Goal: Ask a question: Seek information or help from site administrators or community

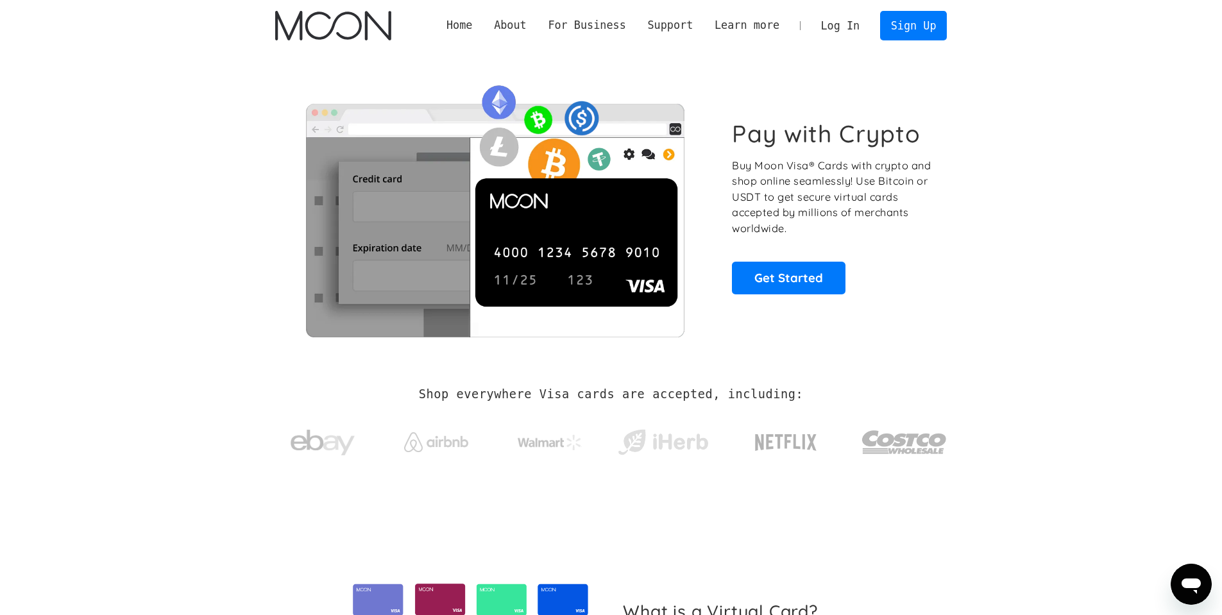
click at [830, 28] on link "Log In" at bounding box center [840, 26] width 60 height 28
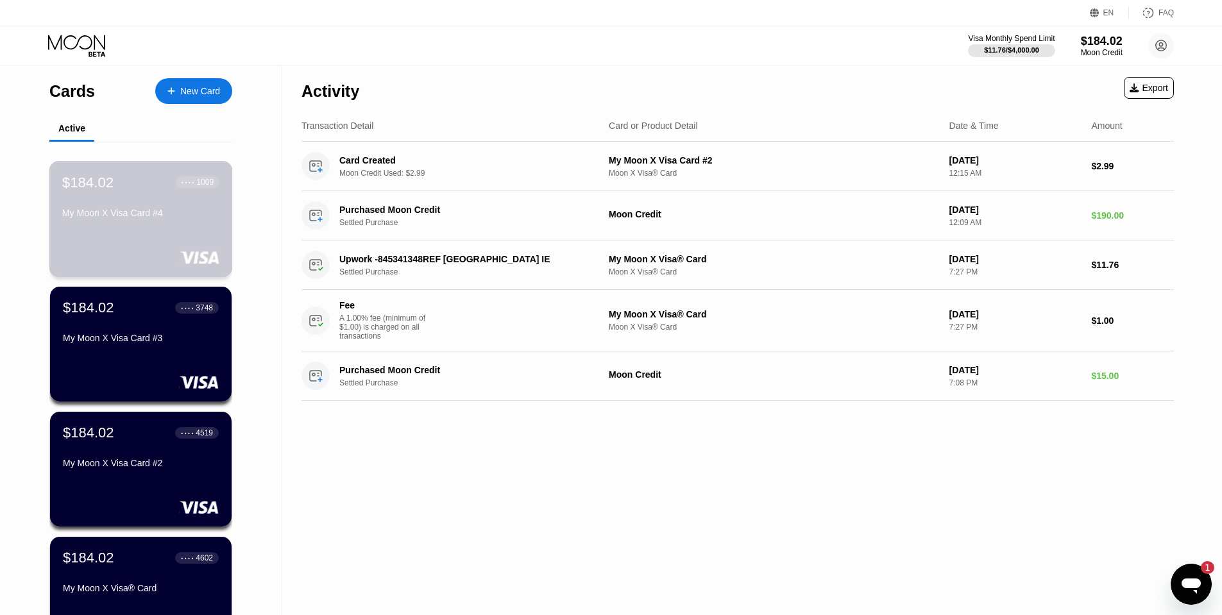
click at [132, 238] on div "$184.02 ● ● ● ● 1009 My Moon X Visa Card #4" at bounding box center [140, 219] width 183 height 116
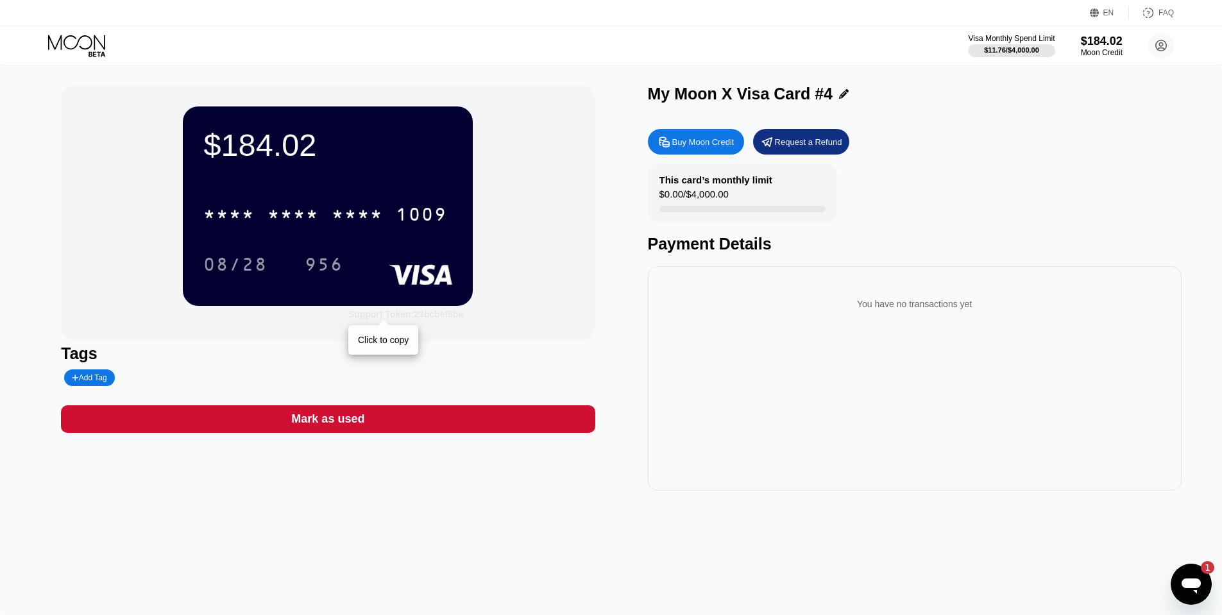
click at [443, 315] on div "Support Token: 23bcbef5be" at bounding box center [405, 314] width 115 height 10
click at [1188, 594] on icon "Open messaging window, 1 unread message" at bounding box center [1191, 584] width 23 height 23
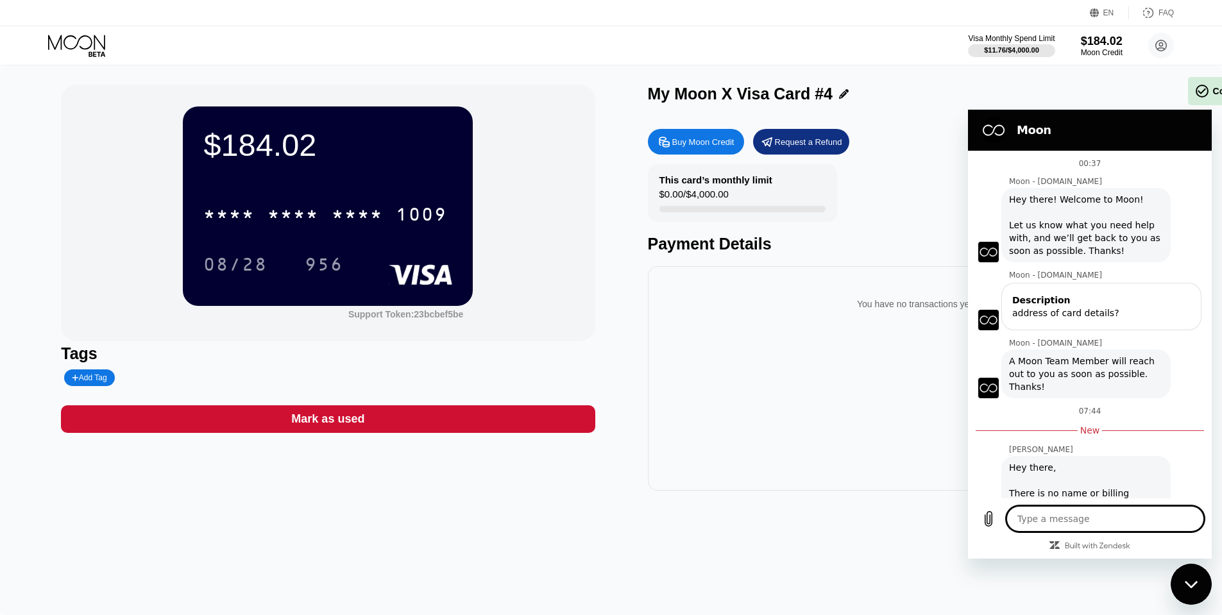
scroll to position [66, 0]
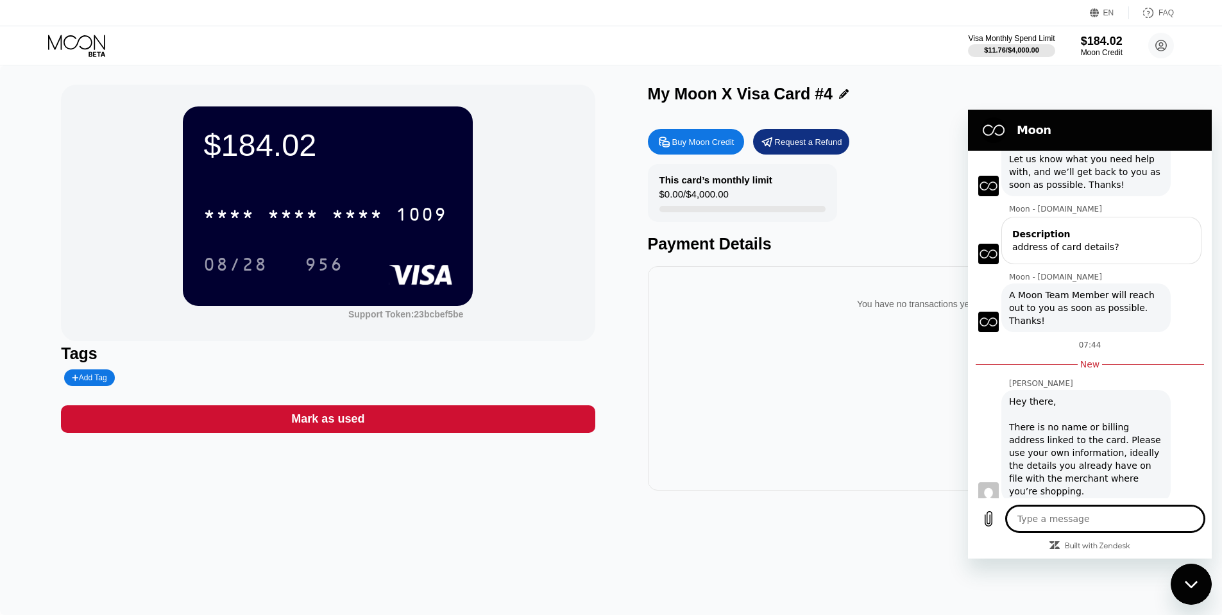
click at [1096, 521] on textarea at bounding box center [1106, 519] width 198 height 26
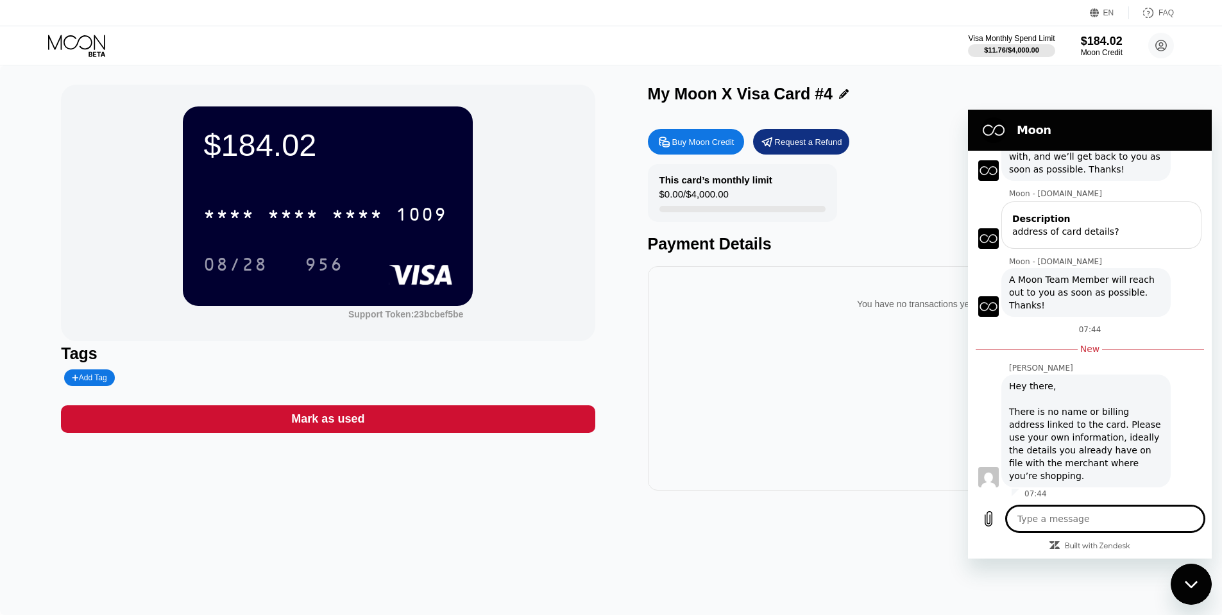
scroll to position [85, 0]
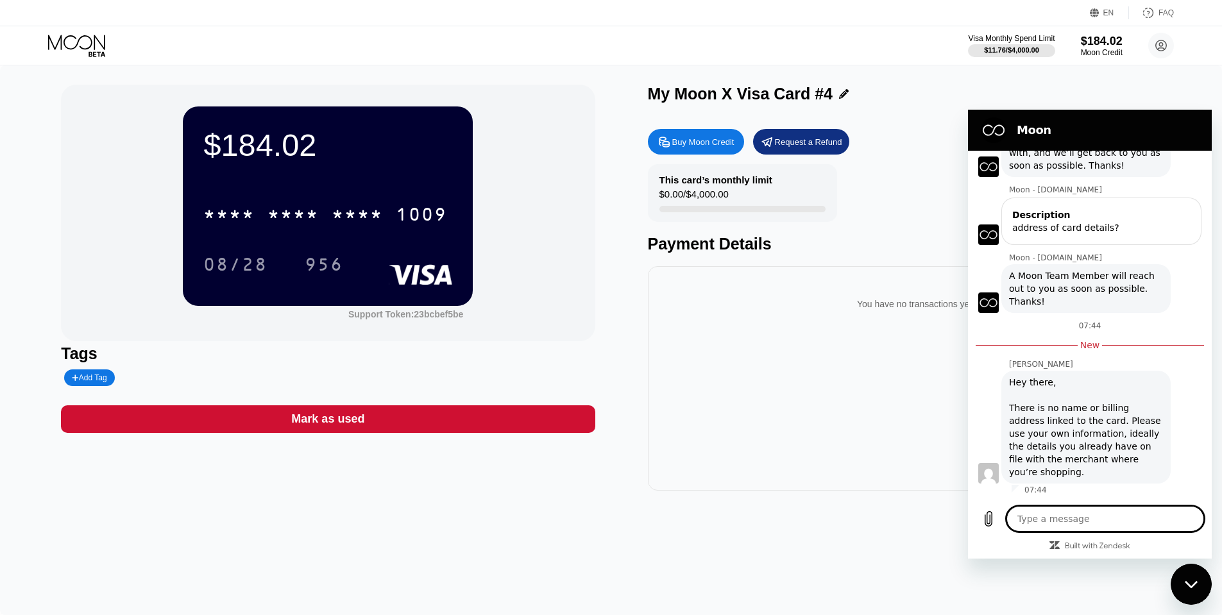
type textarea "b"
type textarea "x"
type textarea "bu"
type textarea "x"
type textarea "but"
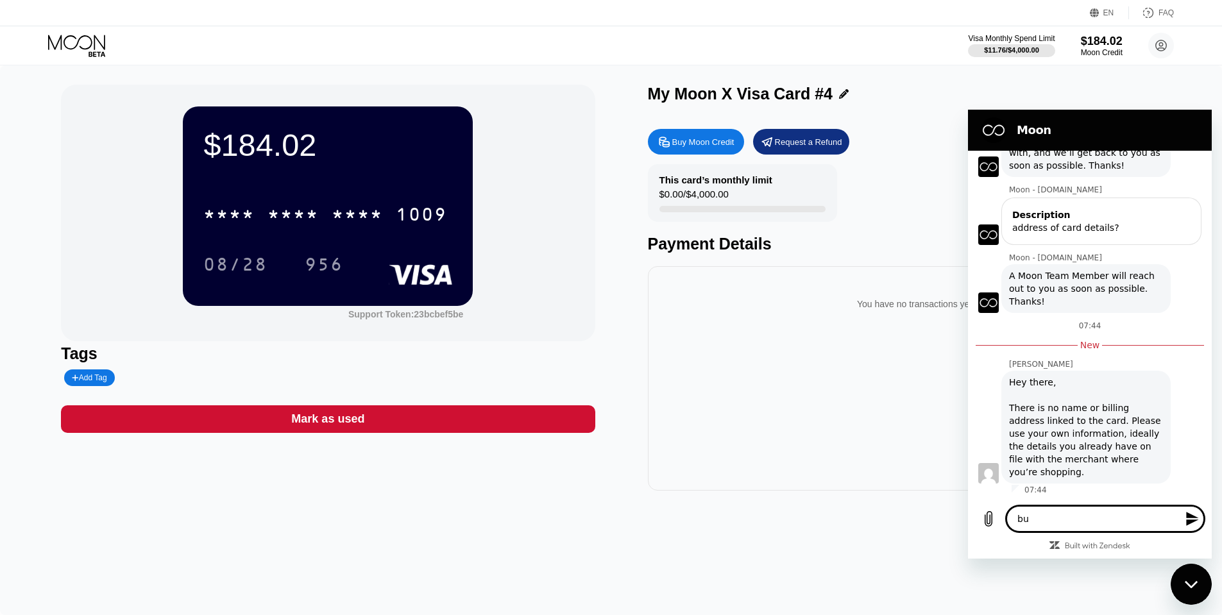
type textarea "x"
type textarea "but"
type textarea "x"
type textarea "but t"
type textarea "x"
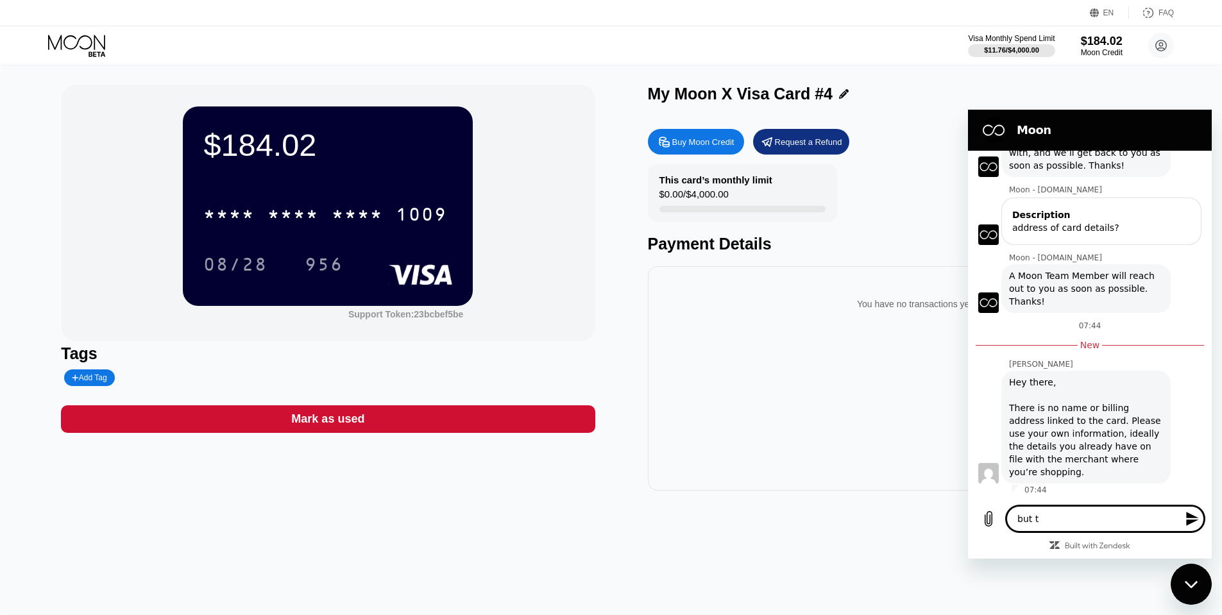
type textarea "but th"
type textarea "x"
type textarea "but tha"
type textarea "x"
type textarea "but that"
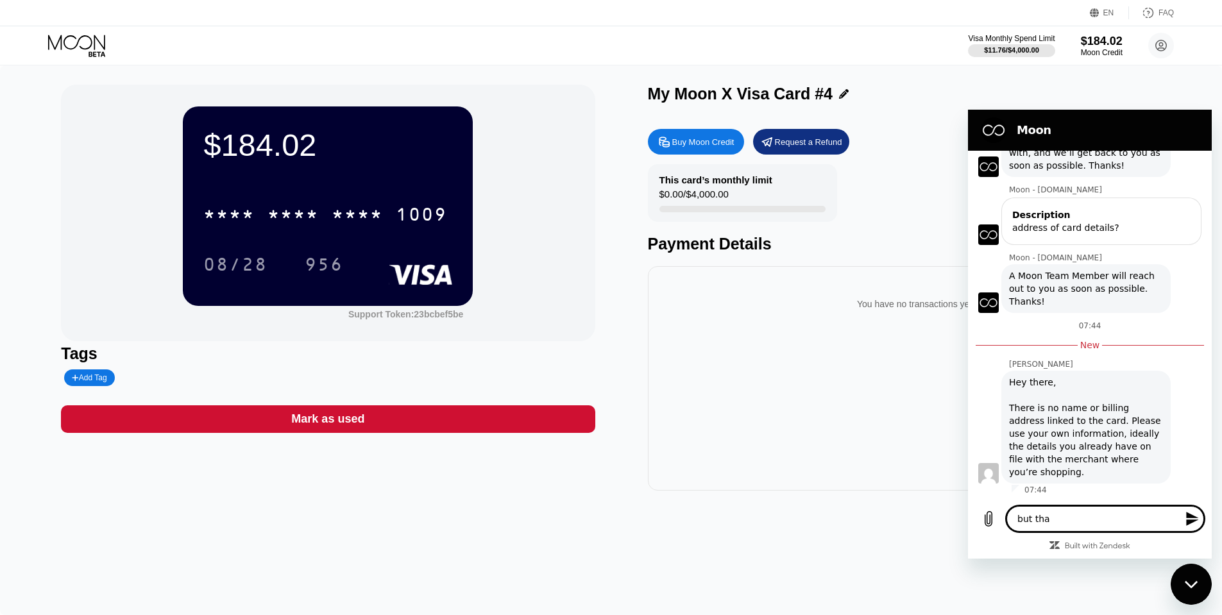
type textarea "x"
type textarea "but tha"
type textarea "x"
type textarea "but th"
type textarea "x"
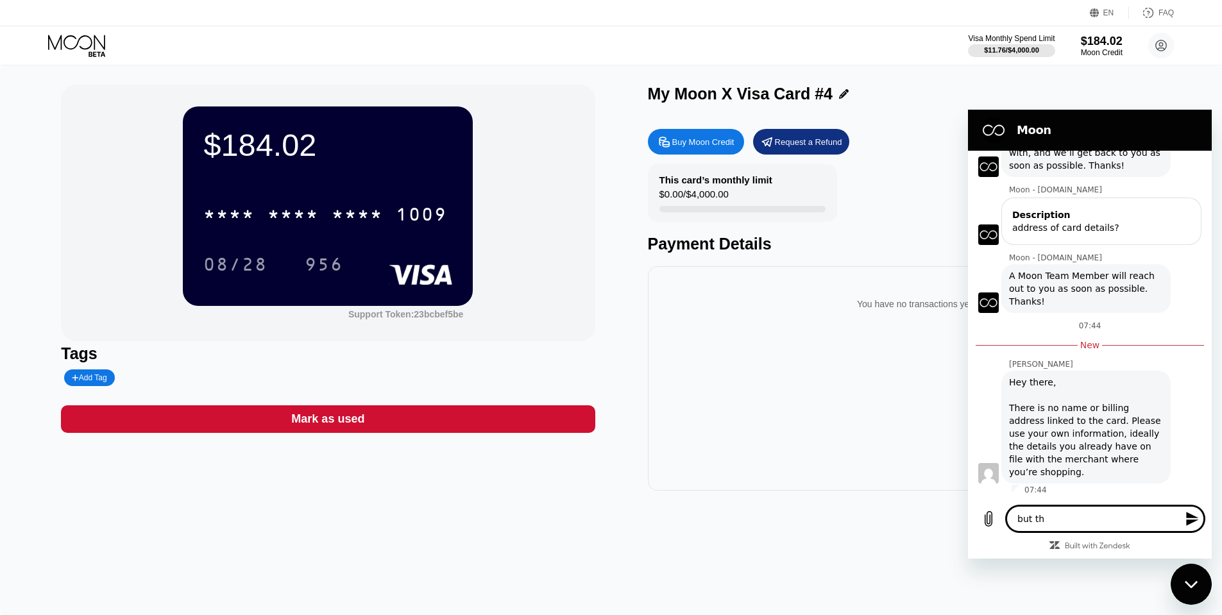
type textarea "but t"
type textarea "x"
type textarea "but th"
type textarea "x"
type textarea "but the"
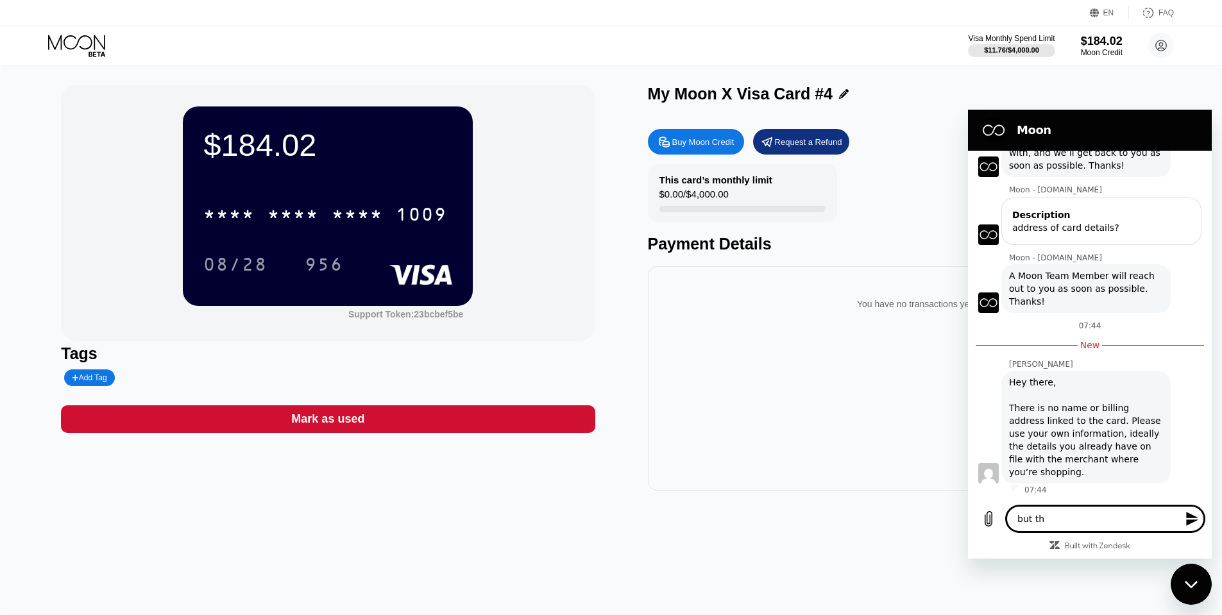
type textarea "x"
type textarea "but the"
type textarea "x"
type textarea "but the c"
type textarea "x"
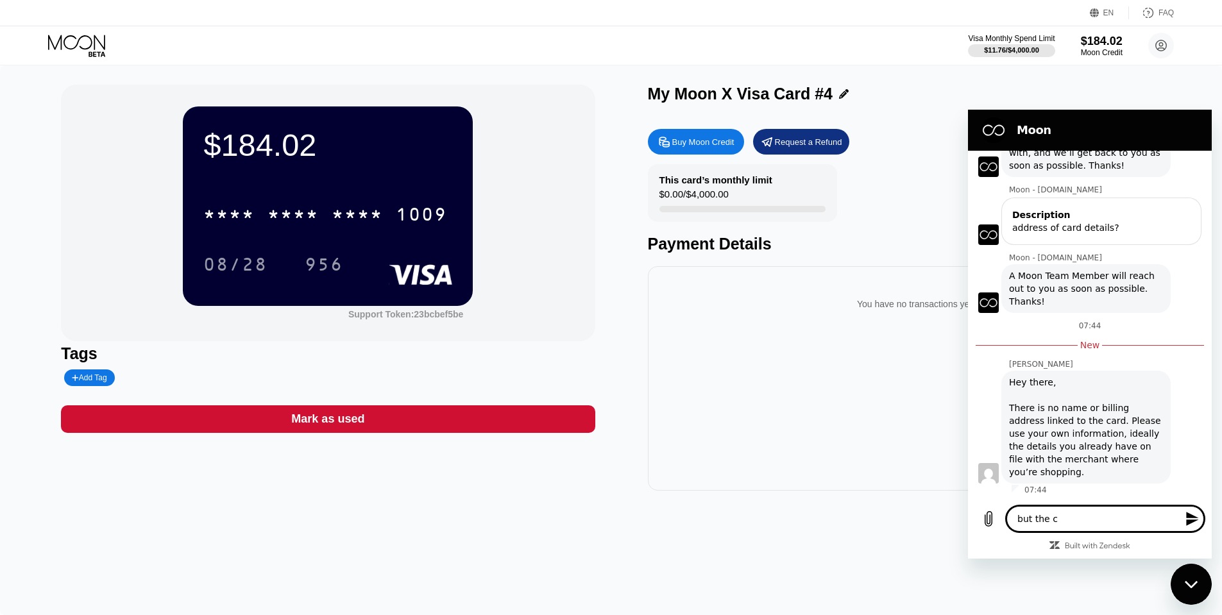
type textarea "but the ca"
type textarea "x"
type textarea "but the car"
type textarea "x"
type textarea "but the card"
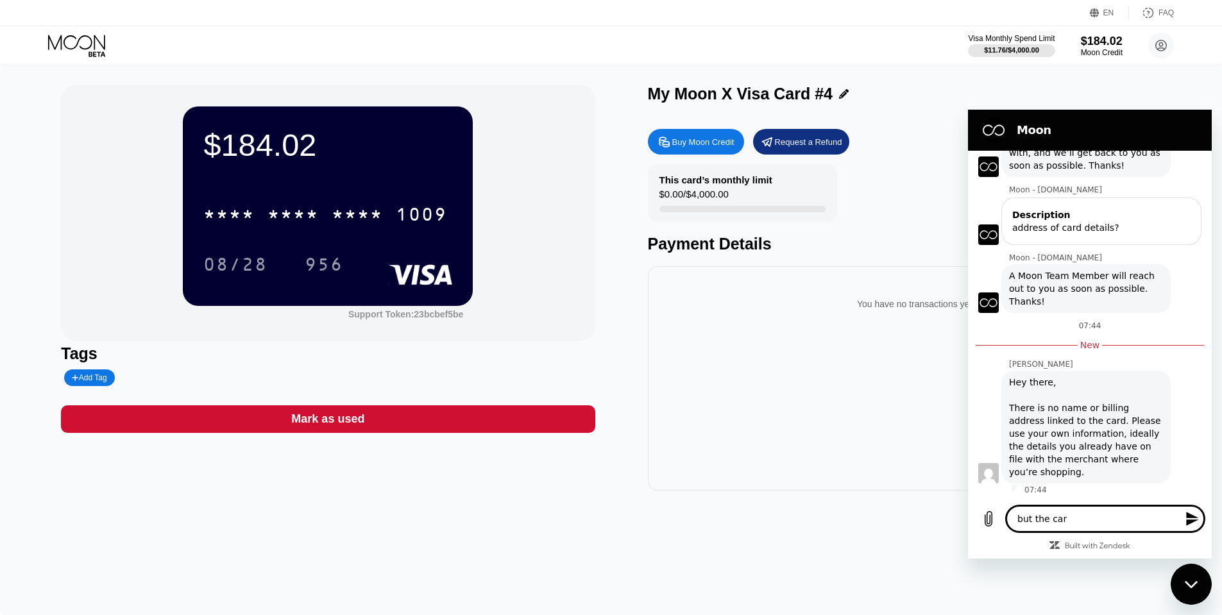
type textarea "x"
type textarea "but the card"
type textarea "x"
type textarea "but the card s"
type textarea "x"
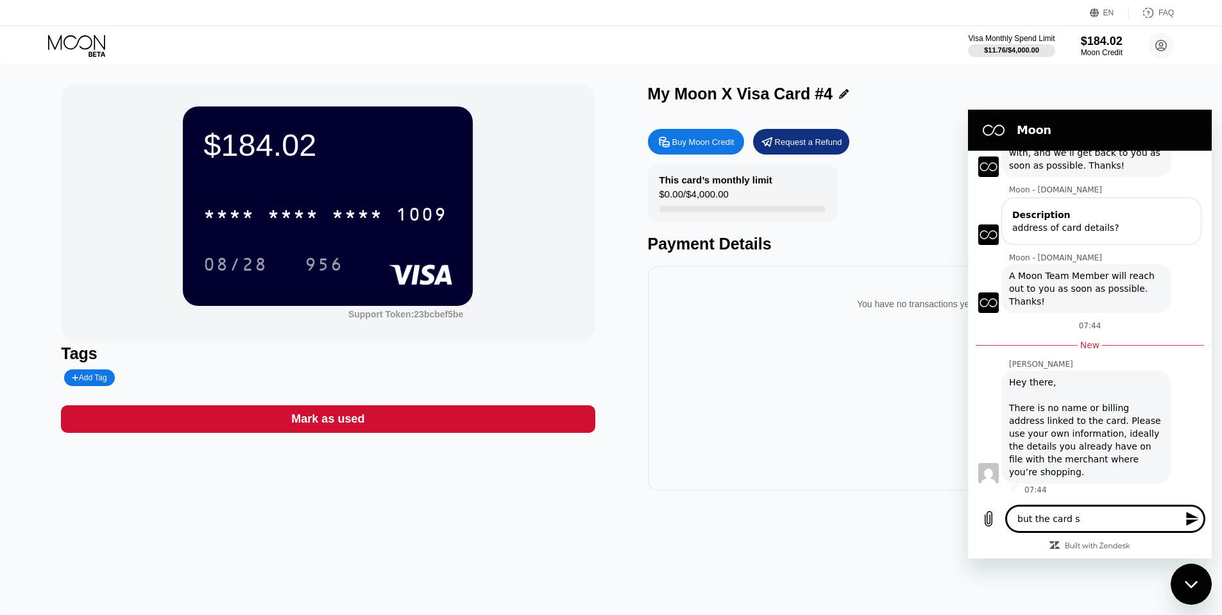
type textarea "but the card sh"
type textarea "x"
type textarea "but the card sho"
type textarea "x"
type textarea "but the card shou"
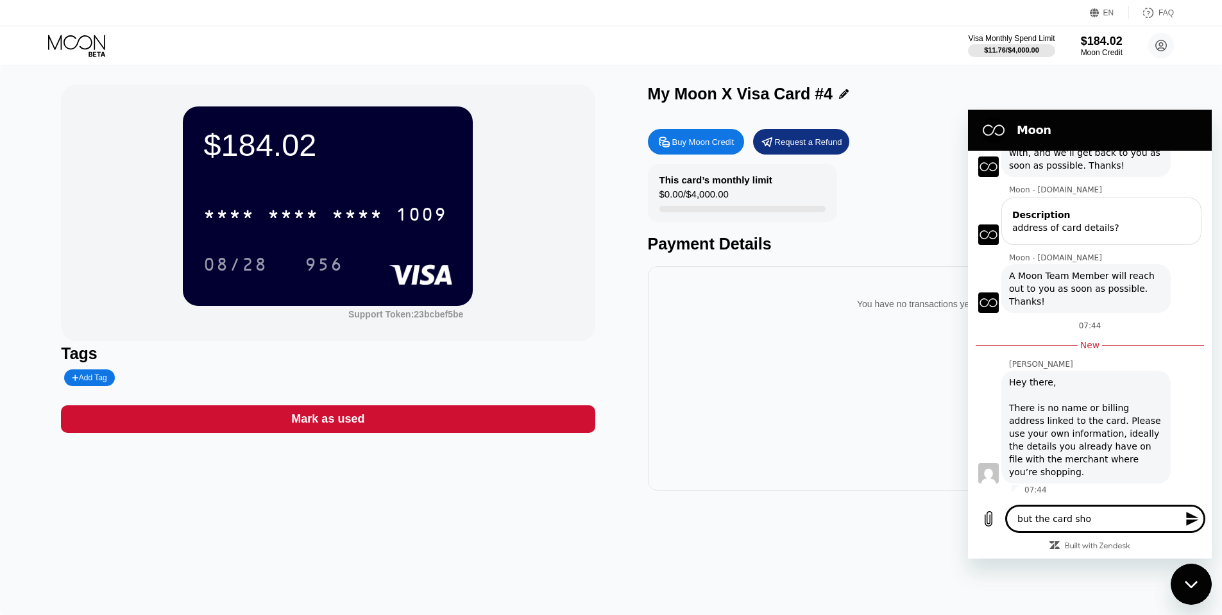
type textarea "x"
type textarea "but the card shoul"
type textarea "x"
type textarea "but the card should"
type textarea "x"
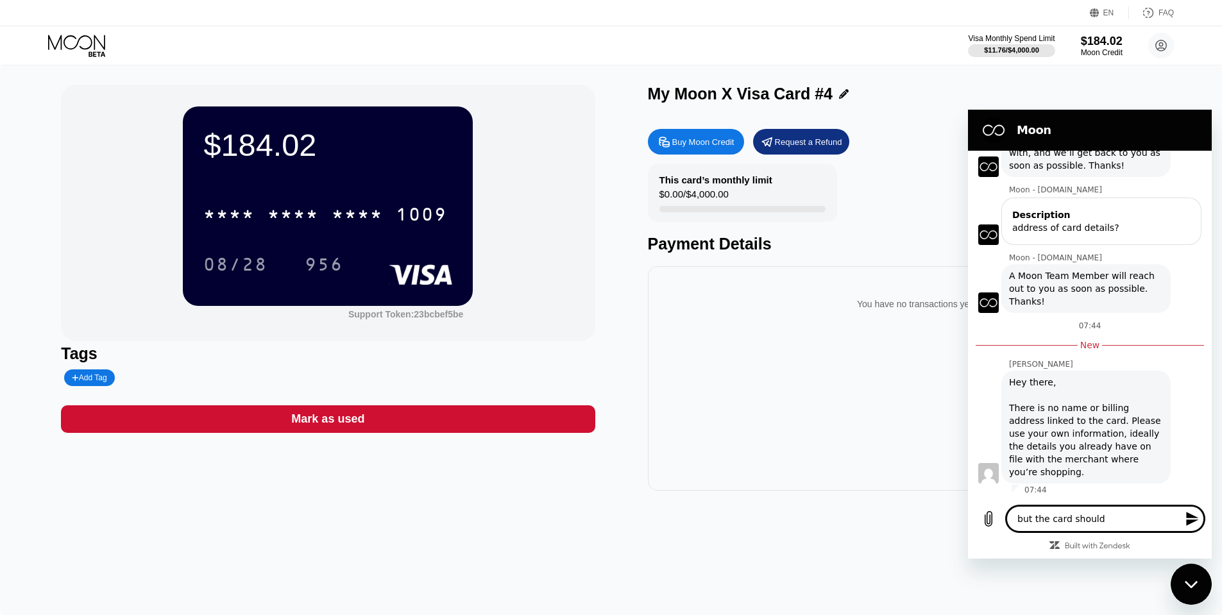
type textarea "but the card should"
type textarea "x"
type textarea "but the card should b"
type textarea "x"
type textarea "but the card should be"
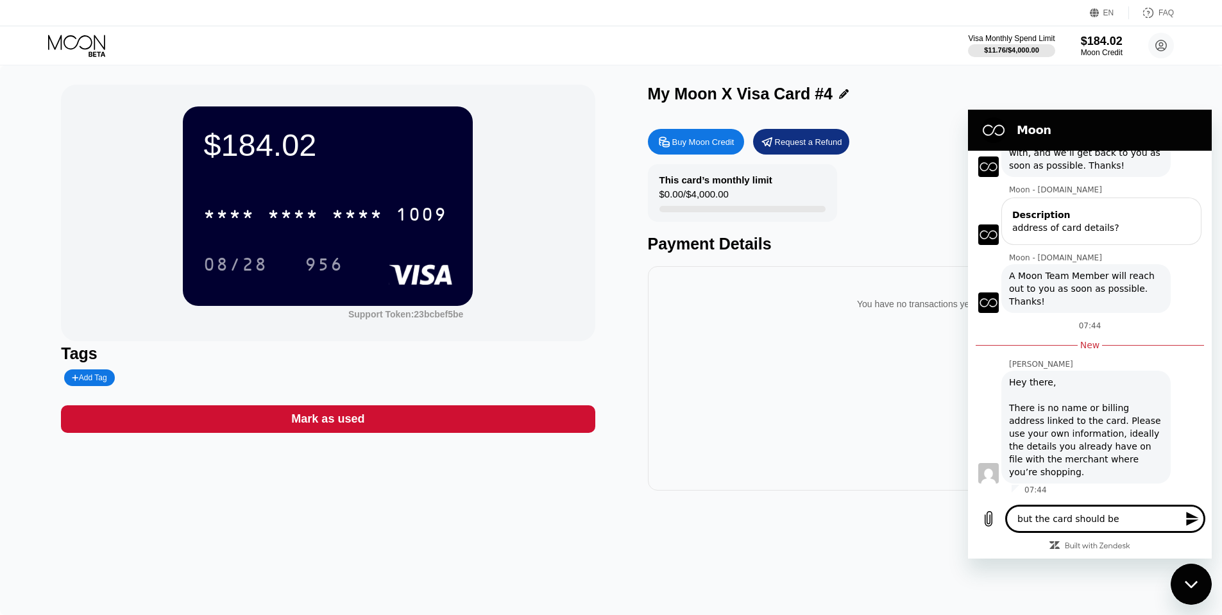
type textarea "x"
type textarea "but the card should be"
type textarea "x"
type textarea "but the card should be i"
type textarea "x"
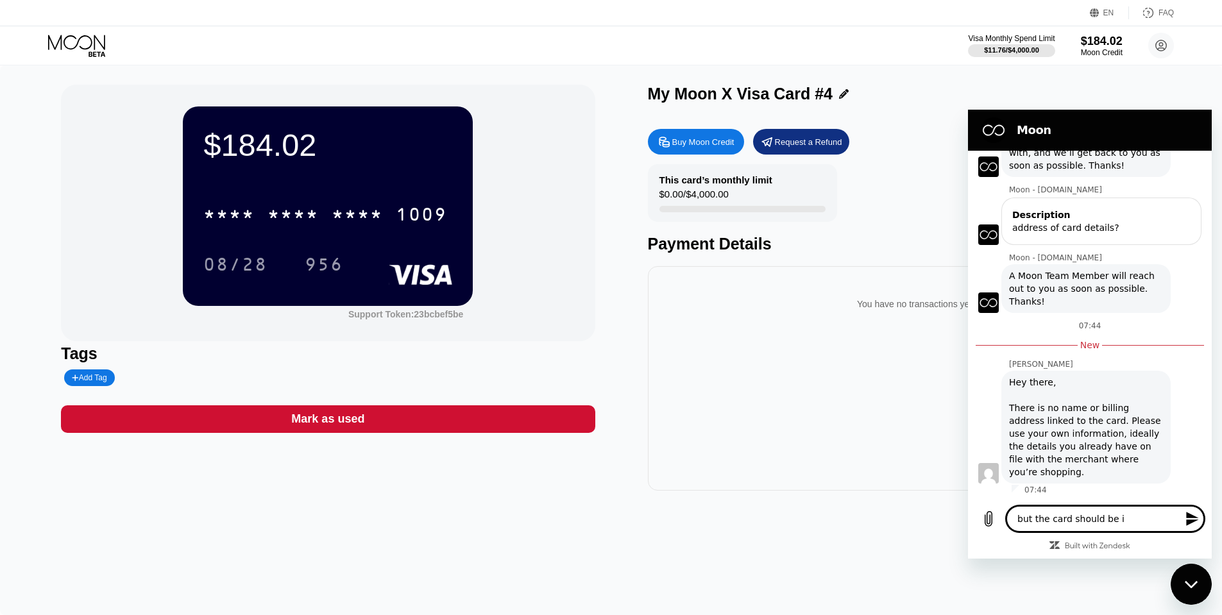
type textarea "but the card should be is"
type textarea "x"
type textarea "but the card should be iss"
type textarea "x"
type textarea "but the card should be issu"
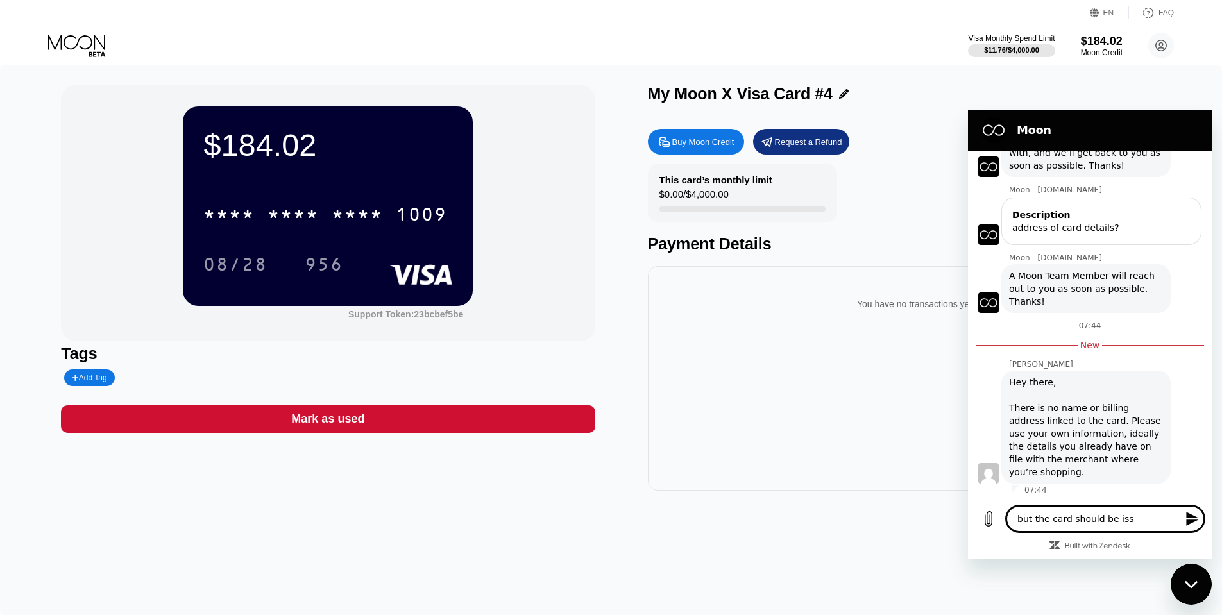
type textarea "x"
type textarea "but the card should be issue"
type textarea "x"
type textarea "but the card should be issued"
type textarea "x"
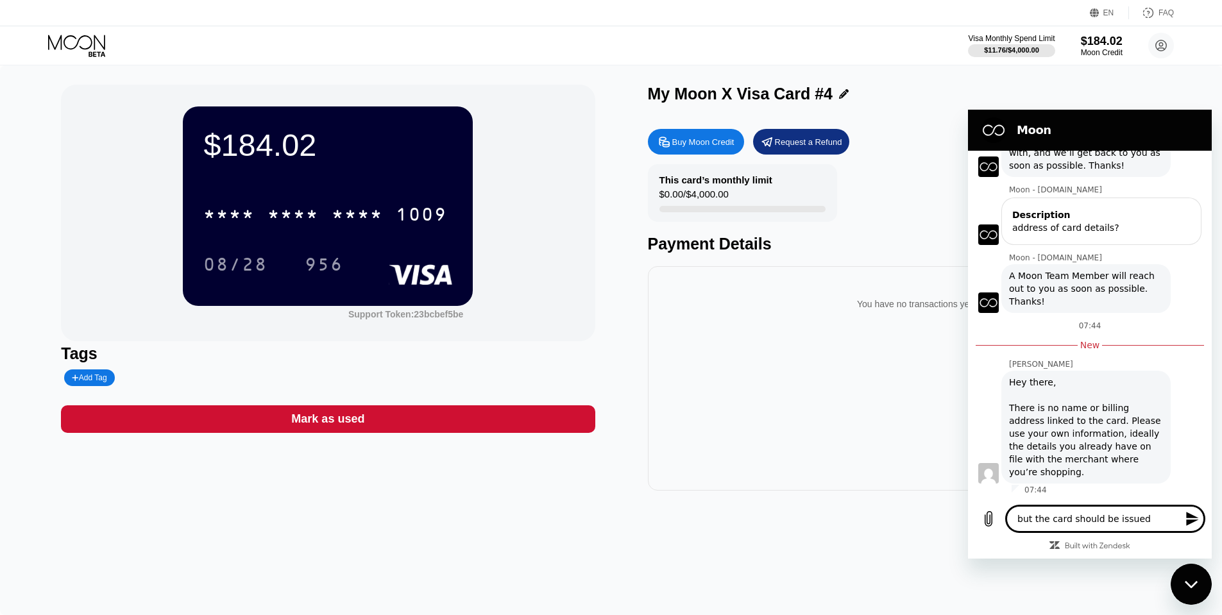
type textarea "but the card should be issued"
type textarea "x"
type textarea "but the card should be issued i"
type textarea "x"
type textarea "but the card should be issued in"
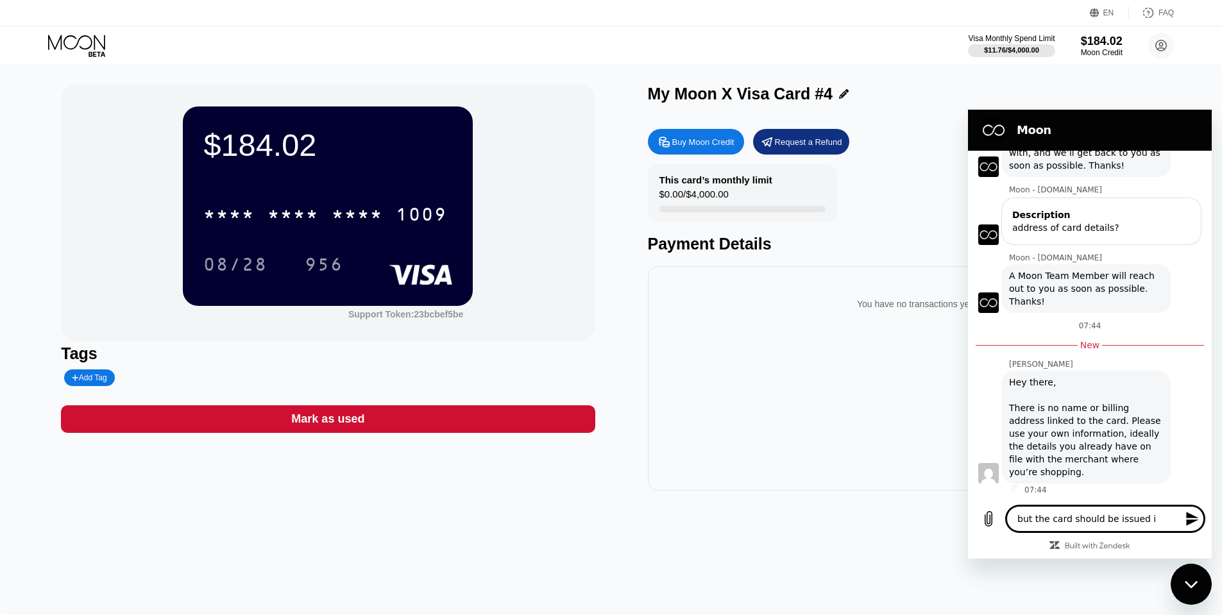
type textarea "x"
type textarea "but the card should be issued in"
type textarea "x"
type textarea "but the card should be issued in m"
type textarea "x"
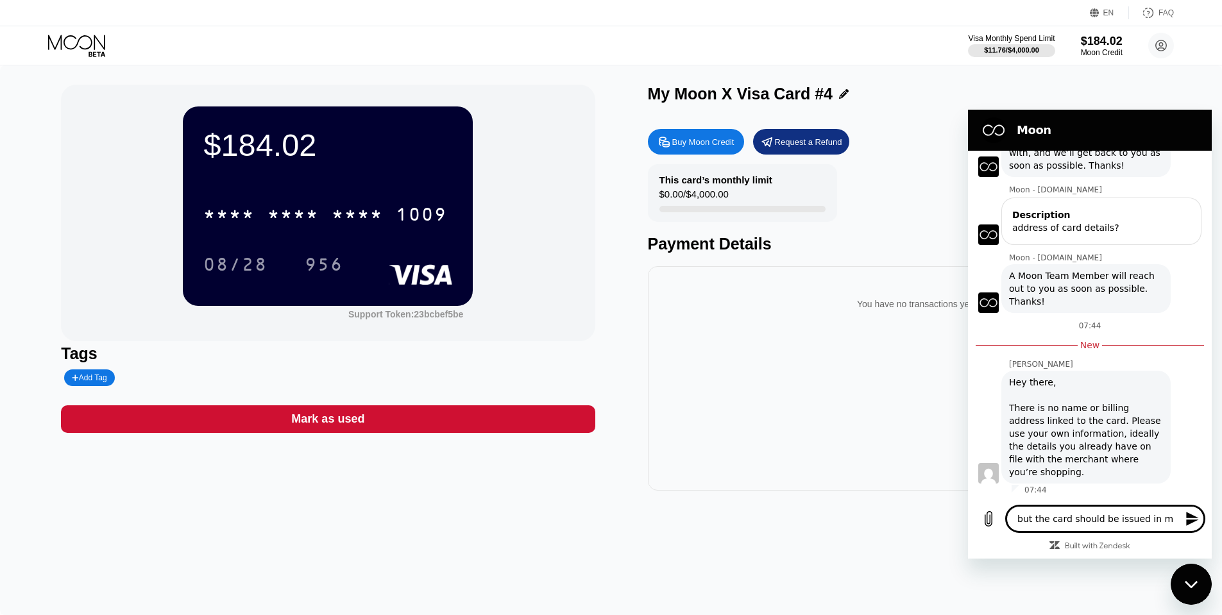
type textarea "but the card should be issued in my"
type textarea "x"
type textarea "but the card should be issued in my"
type textarea "x"
type textarea "but the card should be issued in my p"
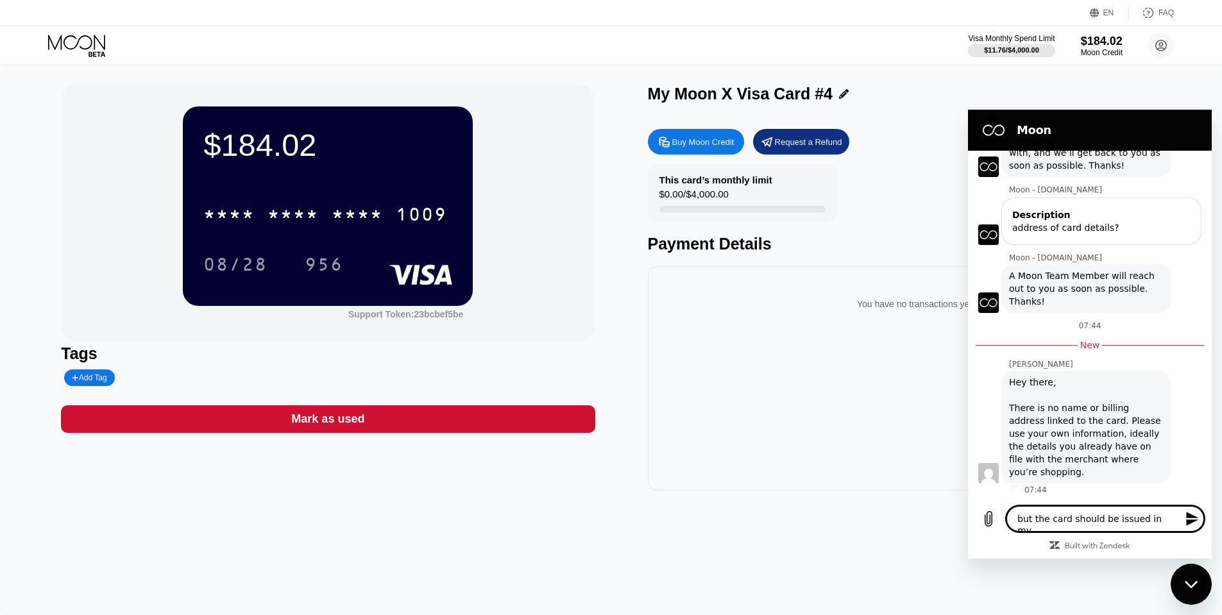
type textarea "x"
type textarea "but the card should be issued in my pi"
type textarea "x"
type textarea "but the card should be issued in my pin"
type textarea "x"
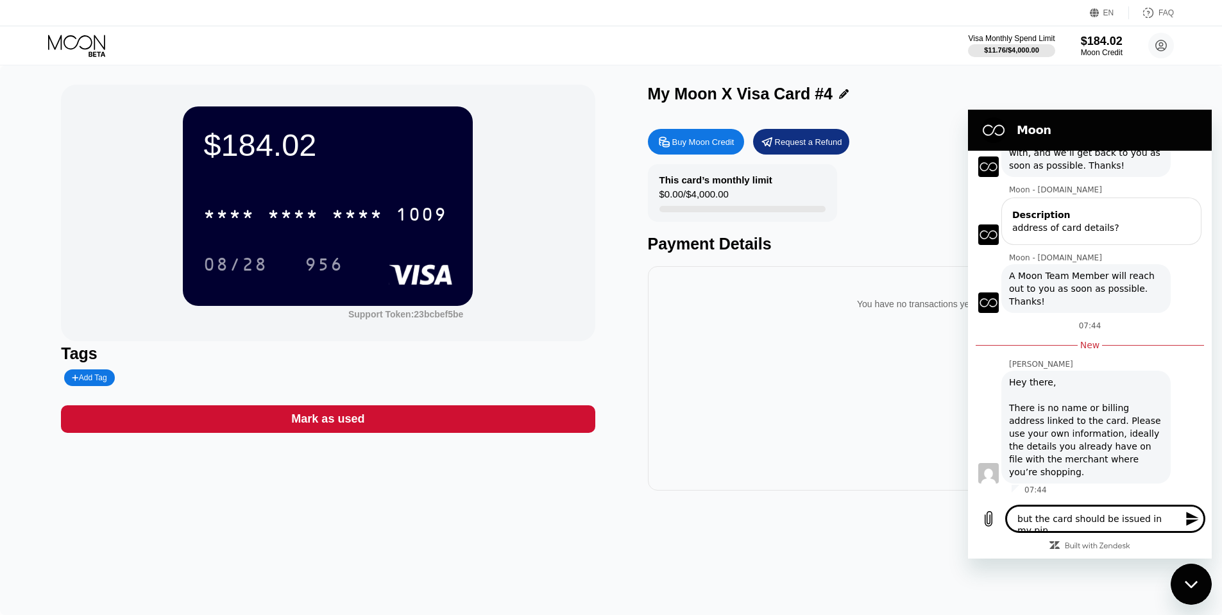
type textarea "but the card should be issued in my pinc"
type textarea "x"
type textarea "but the card should be issued in my pinco"
type textarea "x"
type textarea "but the card should be issued in my pincod"
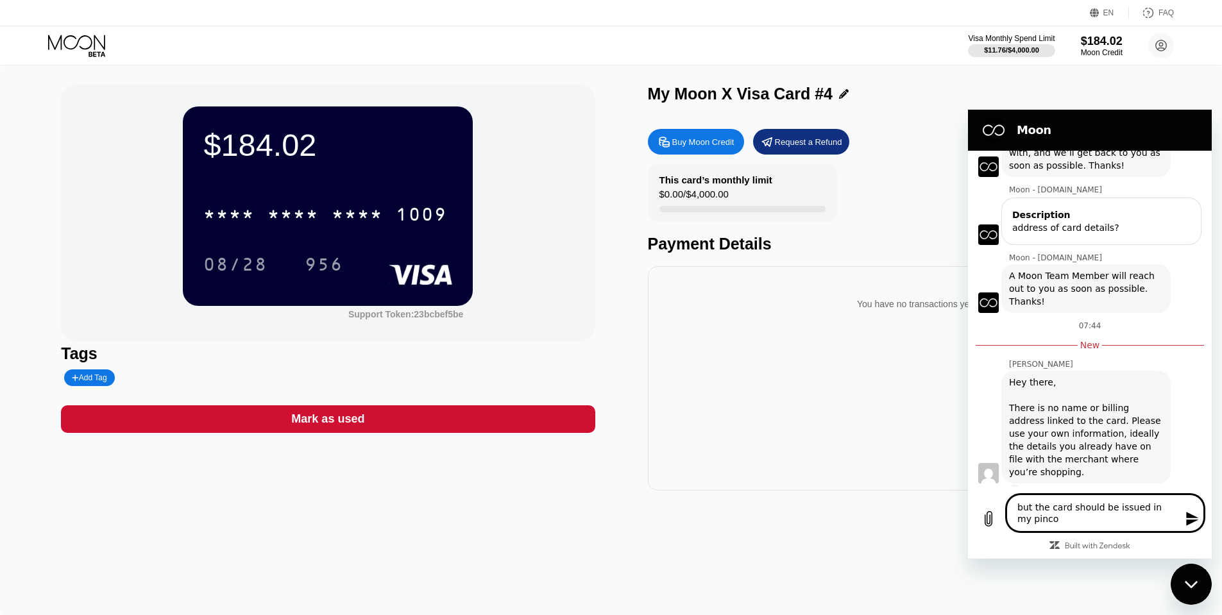
type textarea "x"
type textarea "but the card should be issued in my pincode"
type textarea "x"
type textarea "but the card should be issued in my pincode"
type textarea "x"
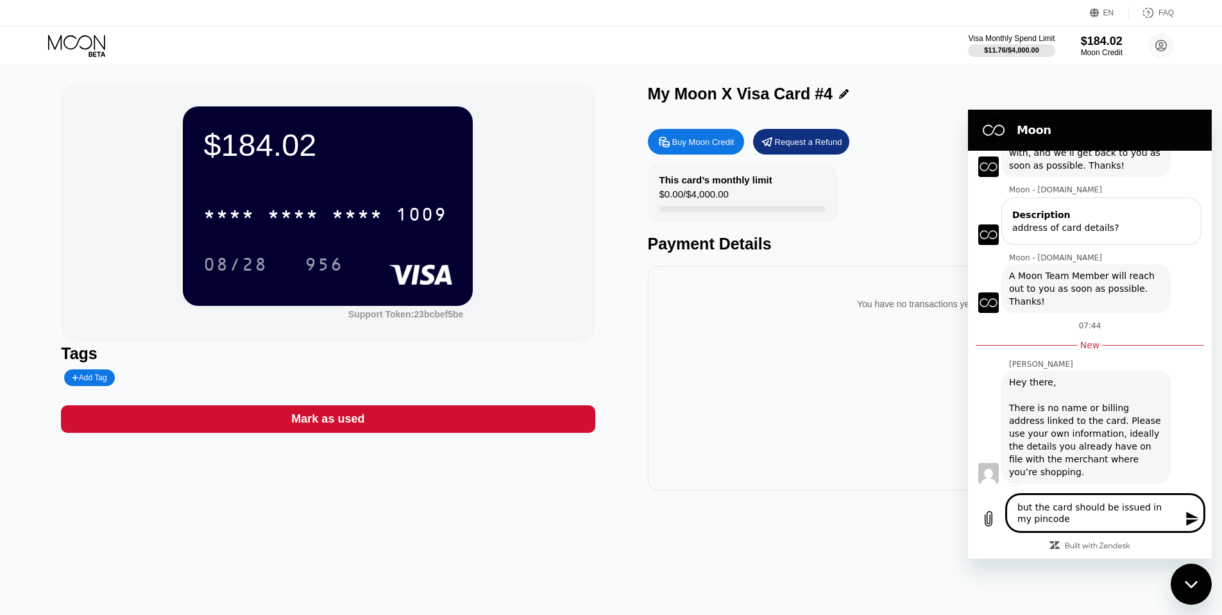
type textarea "but the card should be issued in my pincode t"
type textarea "x"
type textarea "but the card should be issued in my pincode to"
type textarea "x"
type textarea "but the card should be issued in my pincode to"
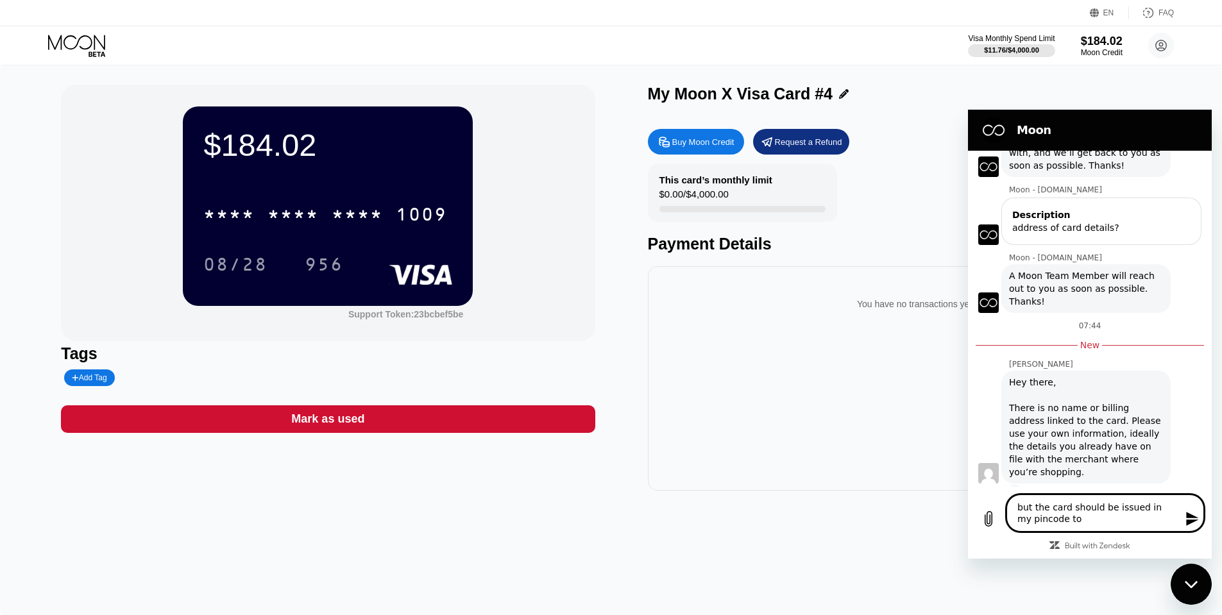
type textarea "x"
type textarea "but the card should be issued in my pincode to v"
type textarea "x"
type textarea "but the card should be issued in my pincode to ve"
type textarea "x"
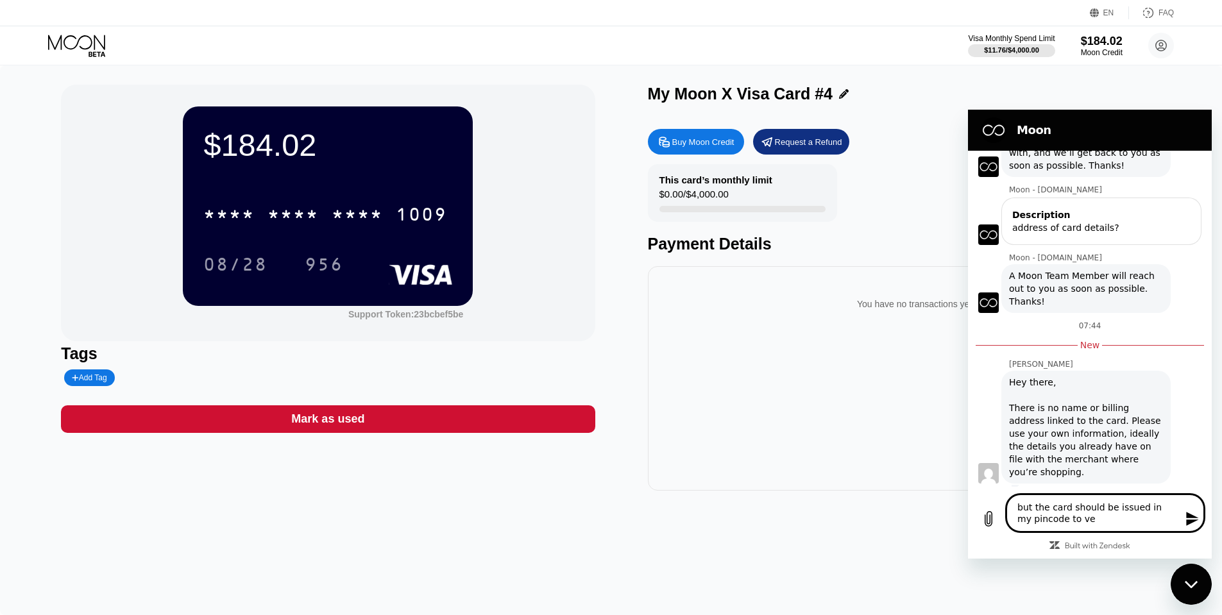
type textarea "but the card should be issued in my pincode to ver"
type textarea "x"
type textarea "but the card should be issued in my pincode to veri"
type textarea "x"
type textarea "but the card should be issued in my pincode to verif"
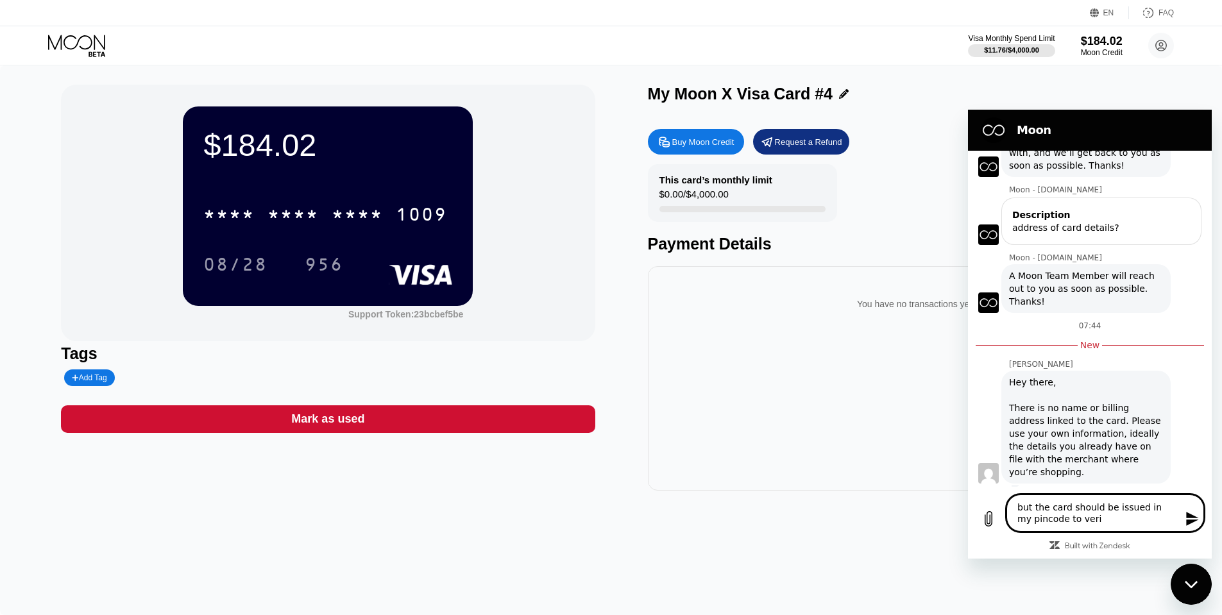
type textarea "x"
type textarea "but the card should be issued in my pincode to verify"
type textarea "x"
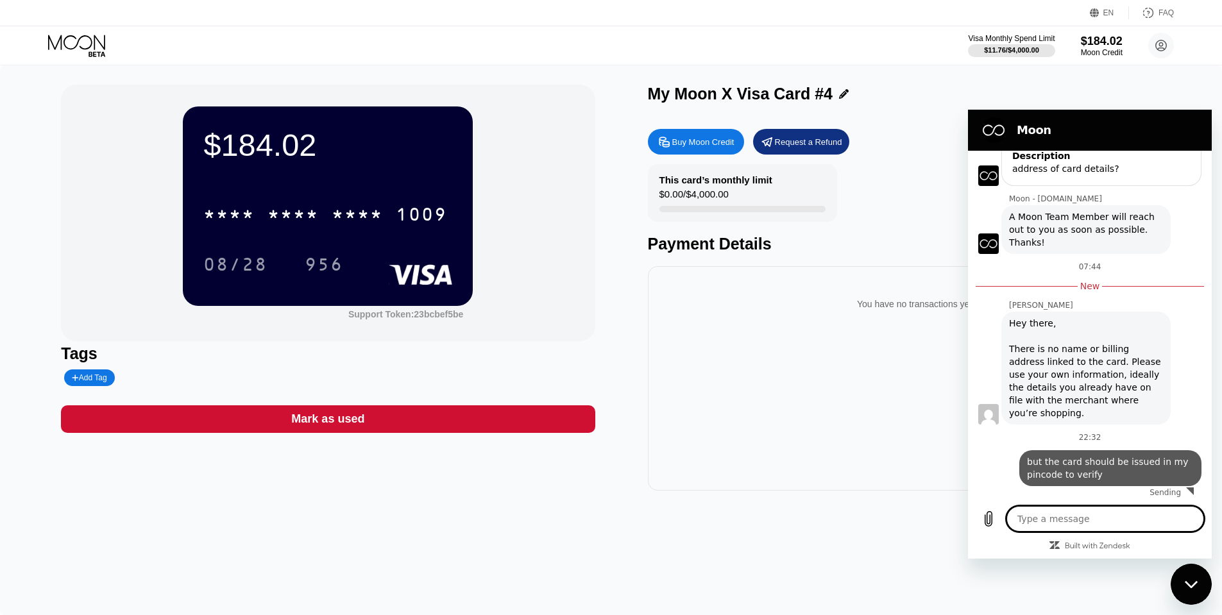
type textarea "x"
type textarea "23bcbef5be"
type textarea "x"
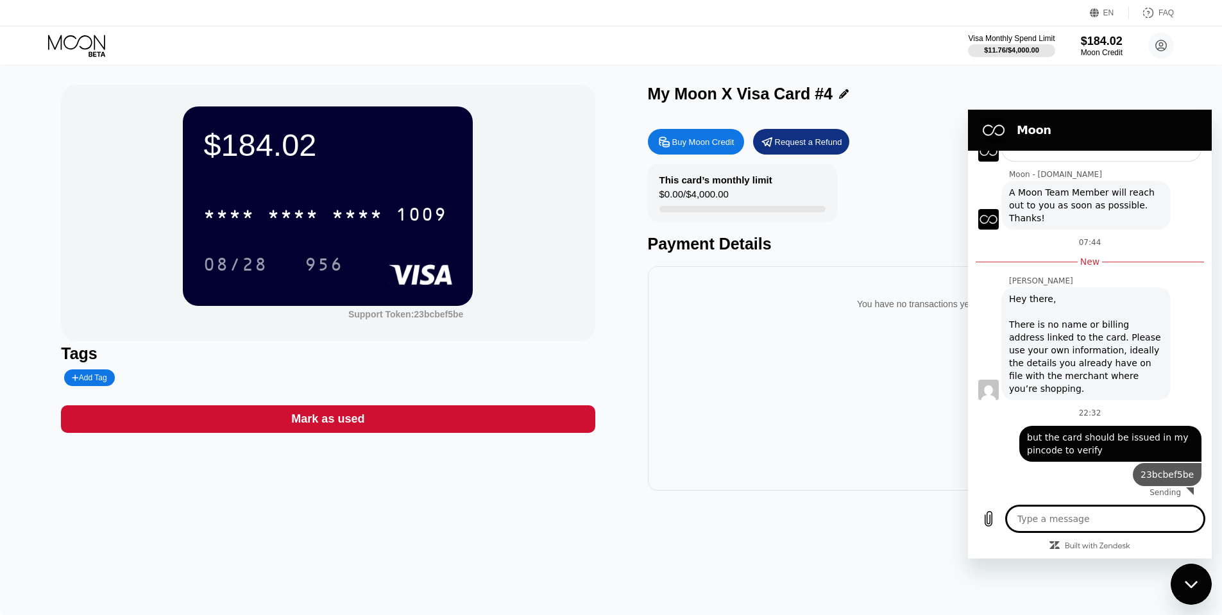
type textarea "x"
type textarea "i"
type textarea "x"
type textarea "i"
type textarea "x"
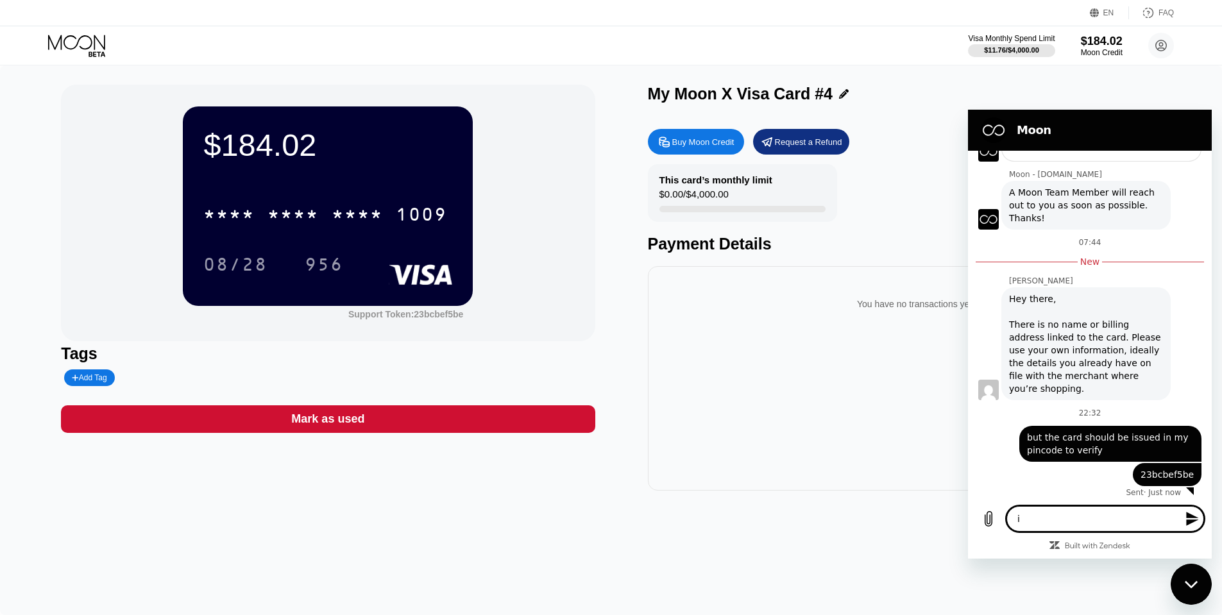
scroll to position [171, 0]
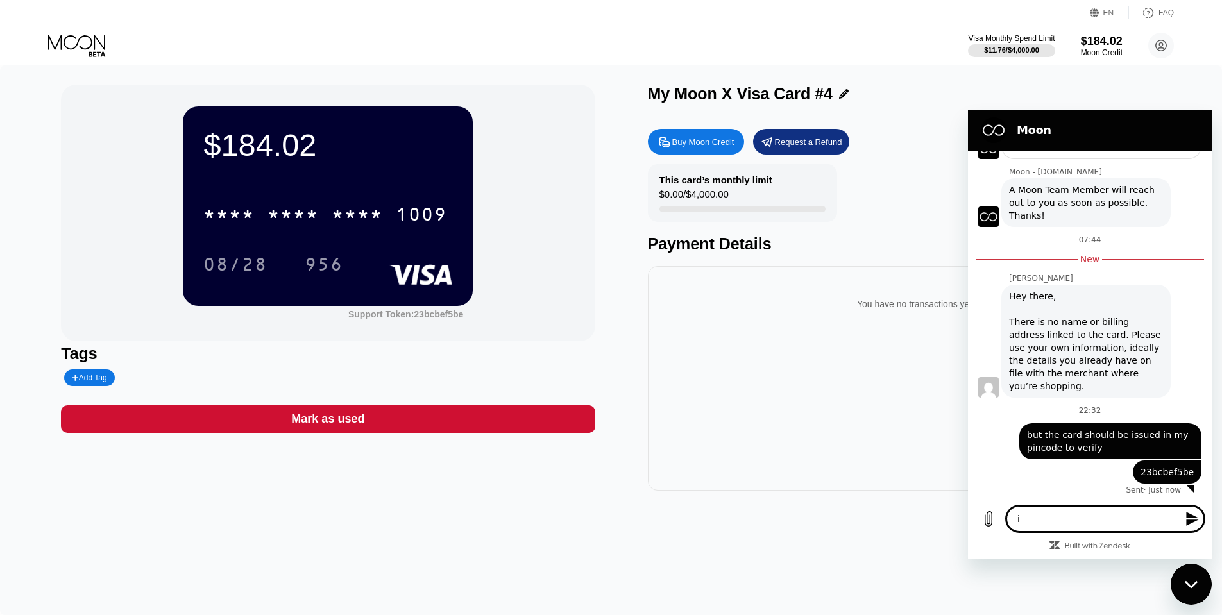
type textarea "i t"
type textarea "x"
type textarea "i tr"
type textarea "x"
type textarea "i tri"
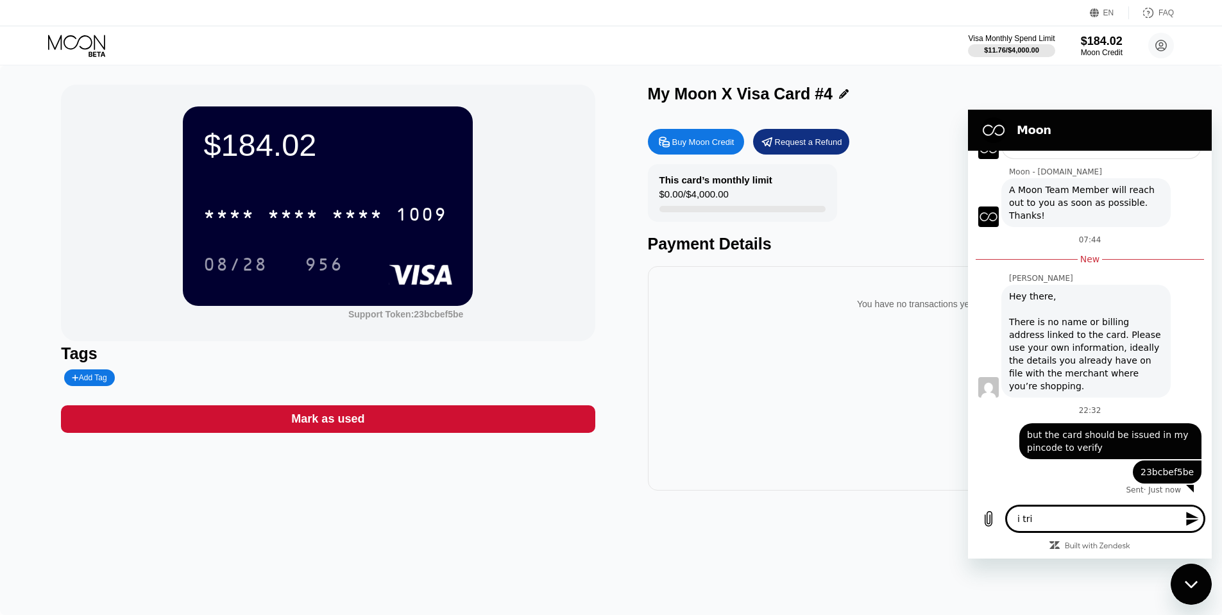
type textarea "x"
type textarea "i trie"
type textarea "x"
type textarea "i tried"
type textarea "x"
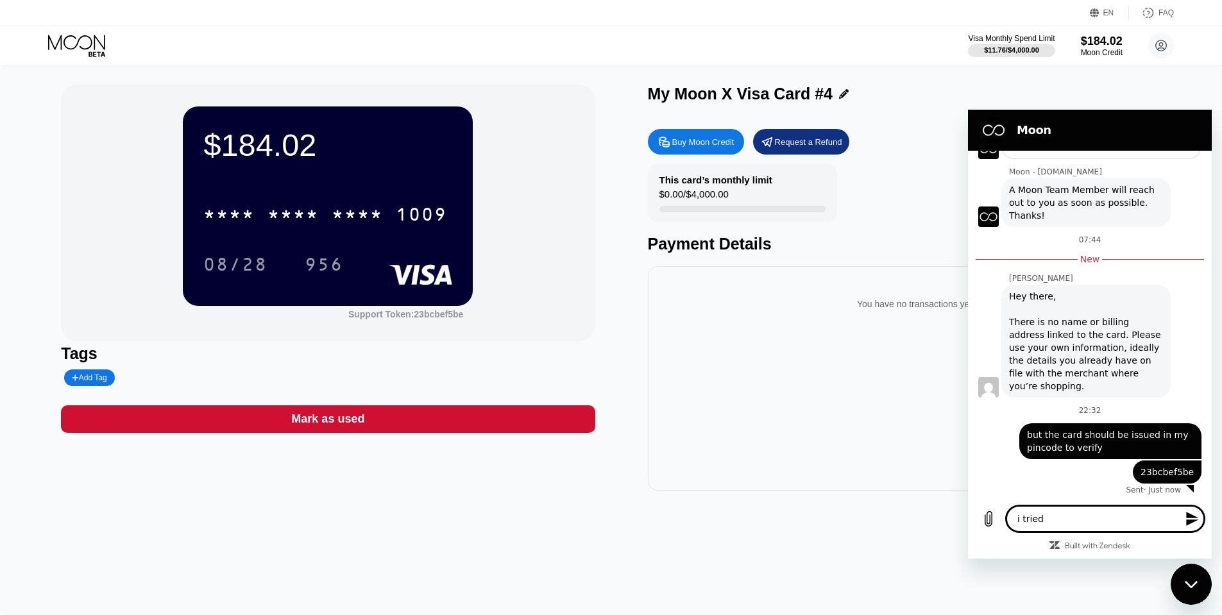
type textarea "i tried"
type textarea "x"
type textarea "i tried p"
type textarea "x"
type textarea "i tried pa"
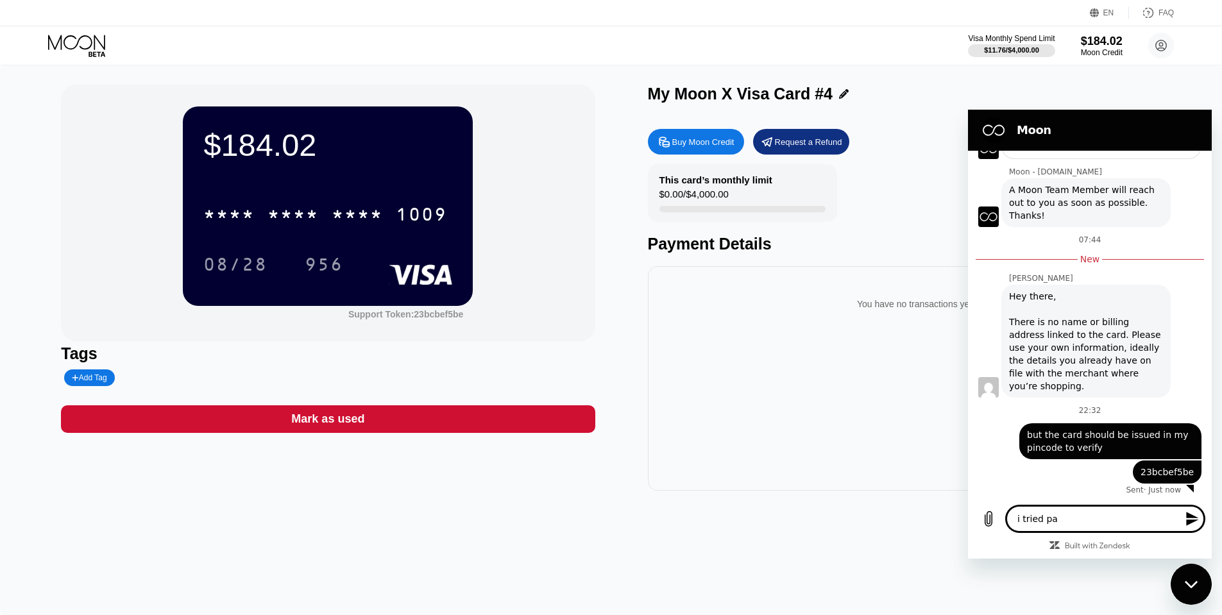
type textarea "x"
type textarea "i tried pay"
type textarea "x"
type textarea "i tried payi"
type textarea "x"
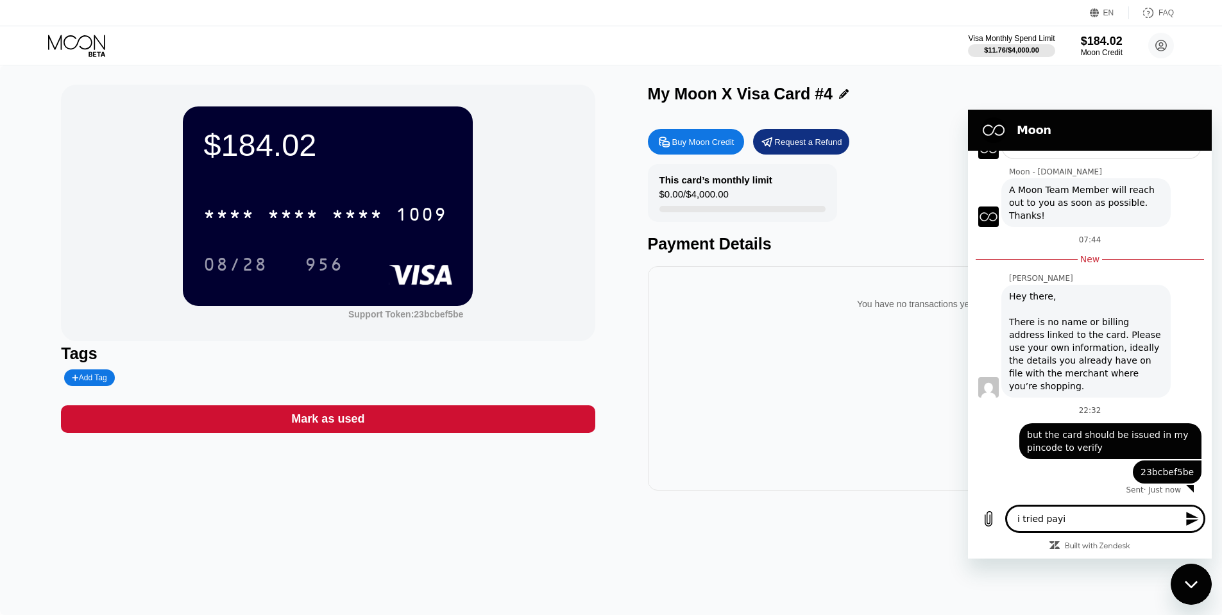
type textarea "i tried payin"
type textarea "x"
type textarea "i tried paying"
type textarea "x"
type textarea "i tried paying"
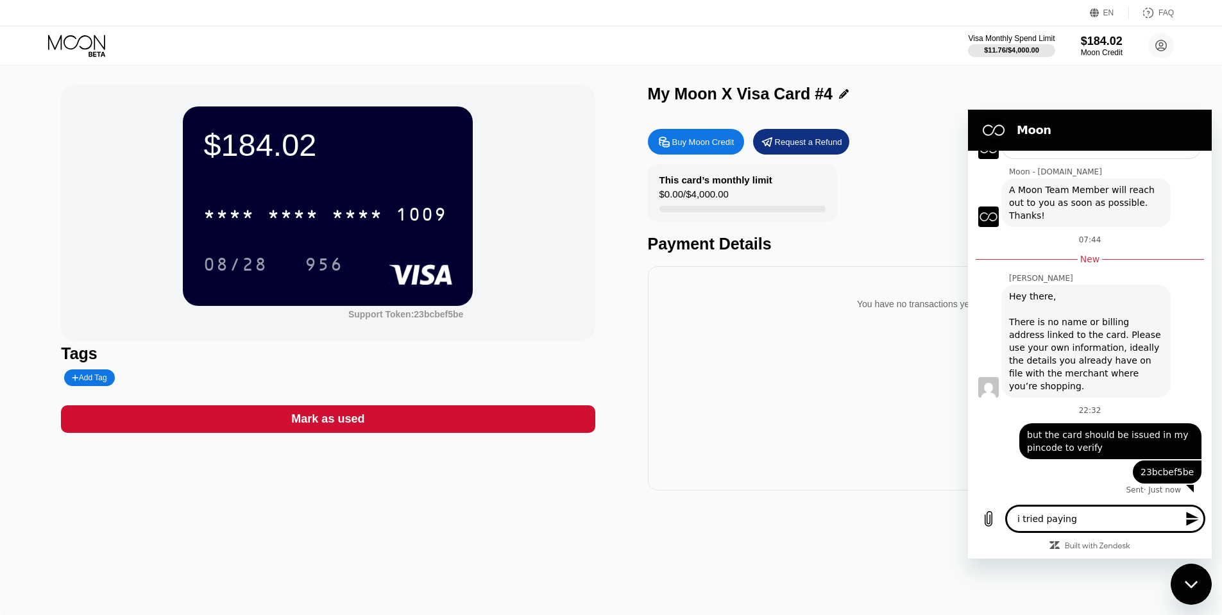
type textarea "x"
type textarea "i tried paying w"
type textarea "x"
type textarea "i tried paying wi"
type textarea "x"
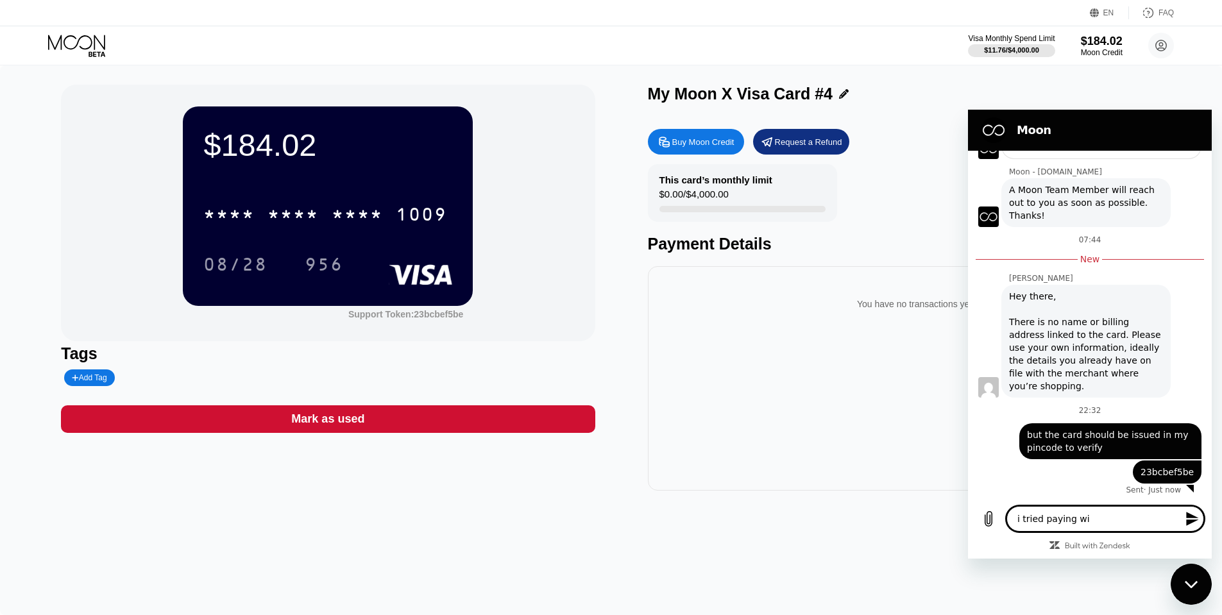
type textarea "i tried paying wit"
type textarea "x"
type textarea "i tried paying with"
type textarea "x"
type textarea "i tried paying with"
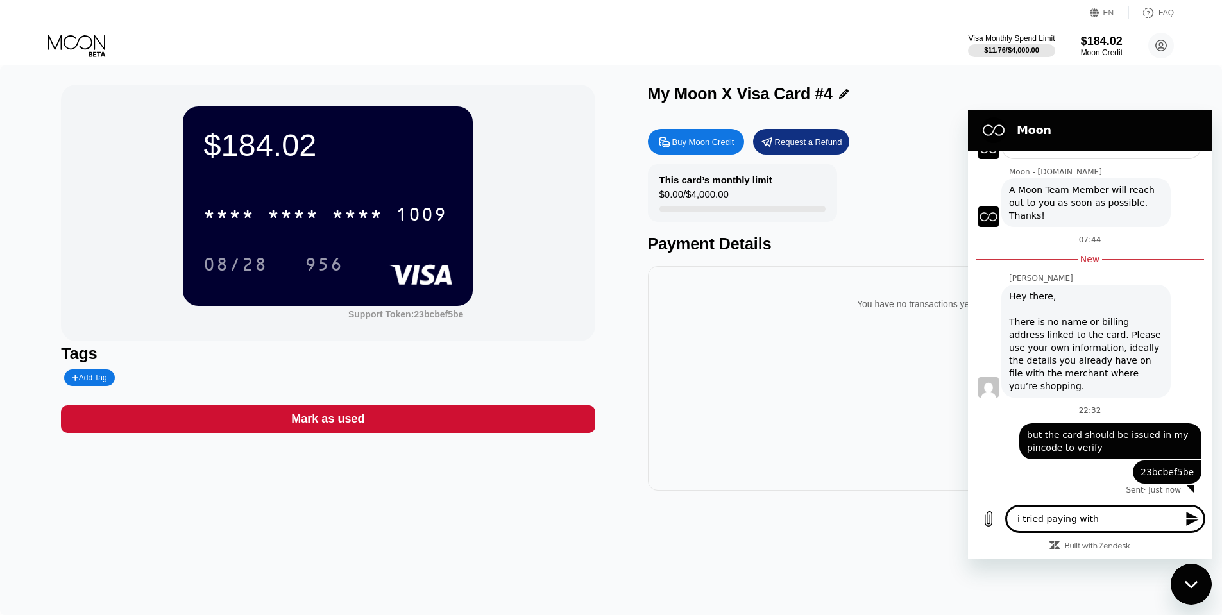
type textarea "x"
type textarea "i tried paying with t"
type textarea "x"
type textarea "i tried paying with th"
type textarea "x"
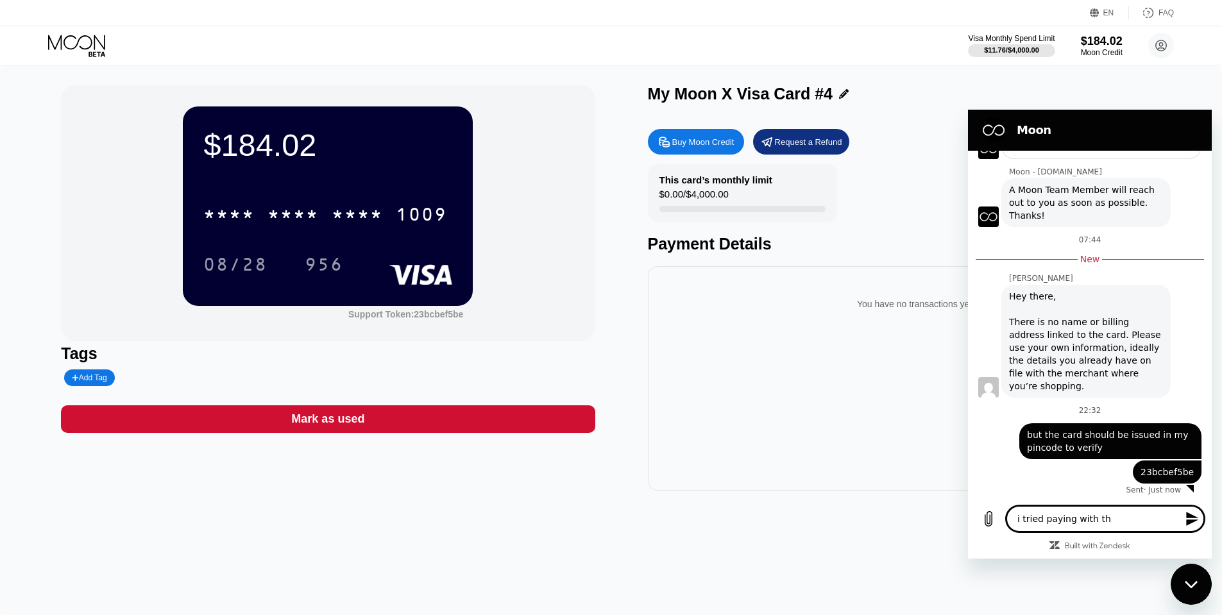
type textarea "i tried paying with thi"
type textarea "x"
type textarea "i tried paying with this"
type textarea "x"
type textarea "i tried paying with this"
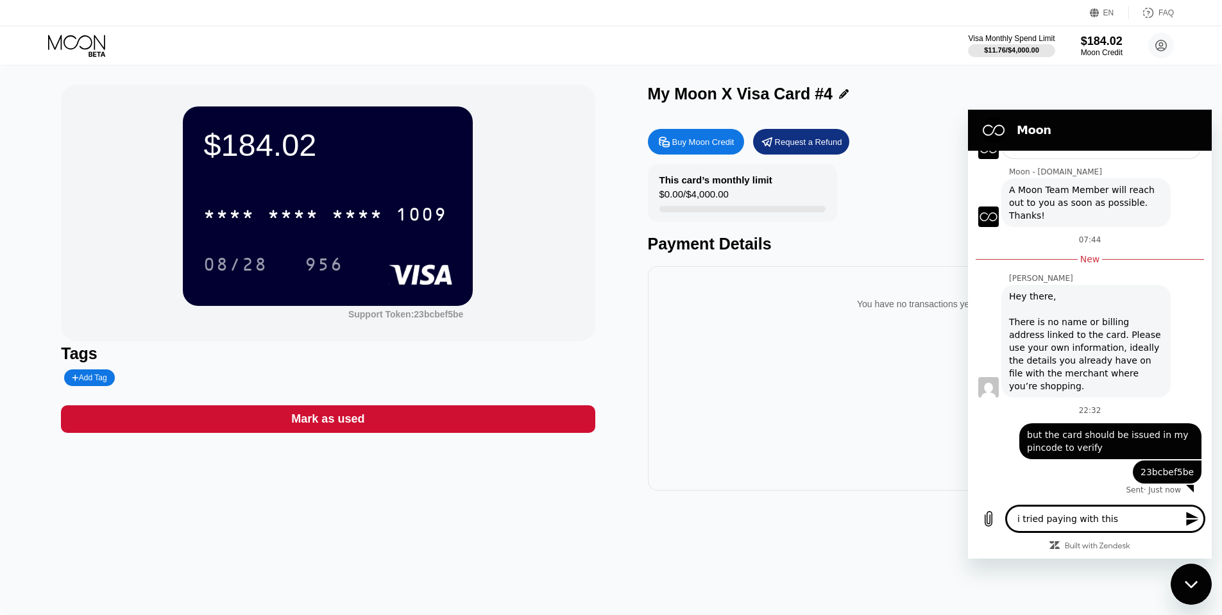
type textarea "x"
type textarea "i tried paying with this c"
type textarea "x"
type textarea "i tried paying with this ca"
type textarea "x"
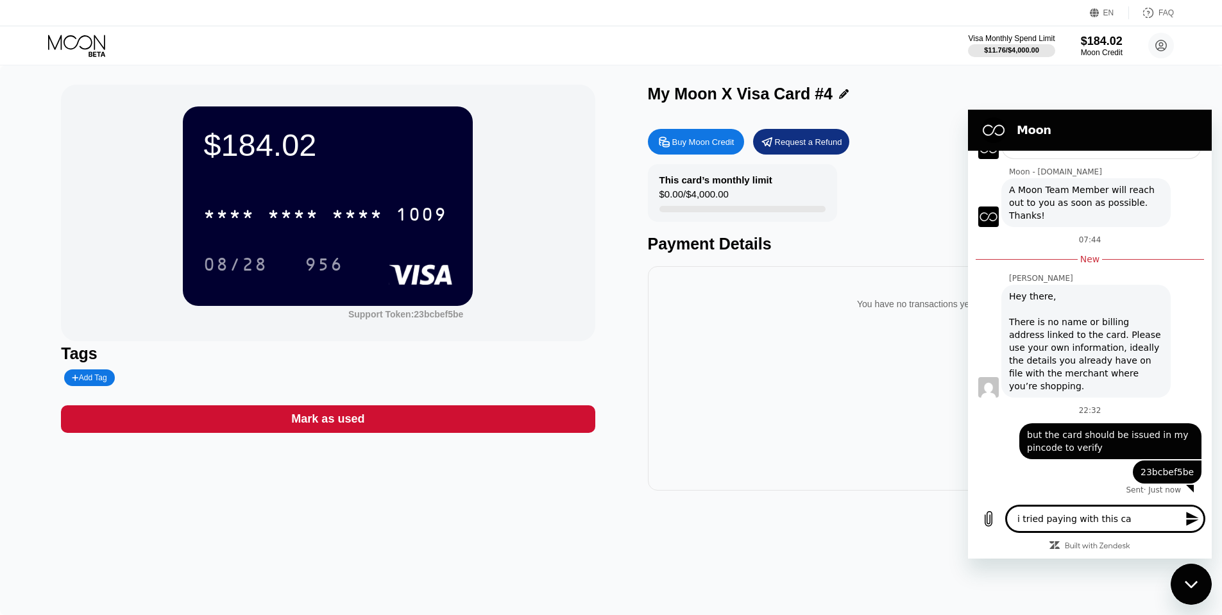
type textarea "i tried paying with this car"
type textarea "x"
type textarea "i tried paying with this card"
type textarea "x"
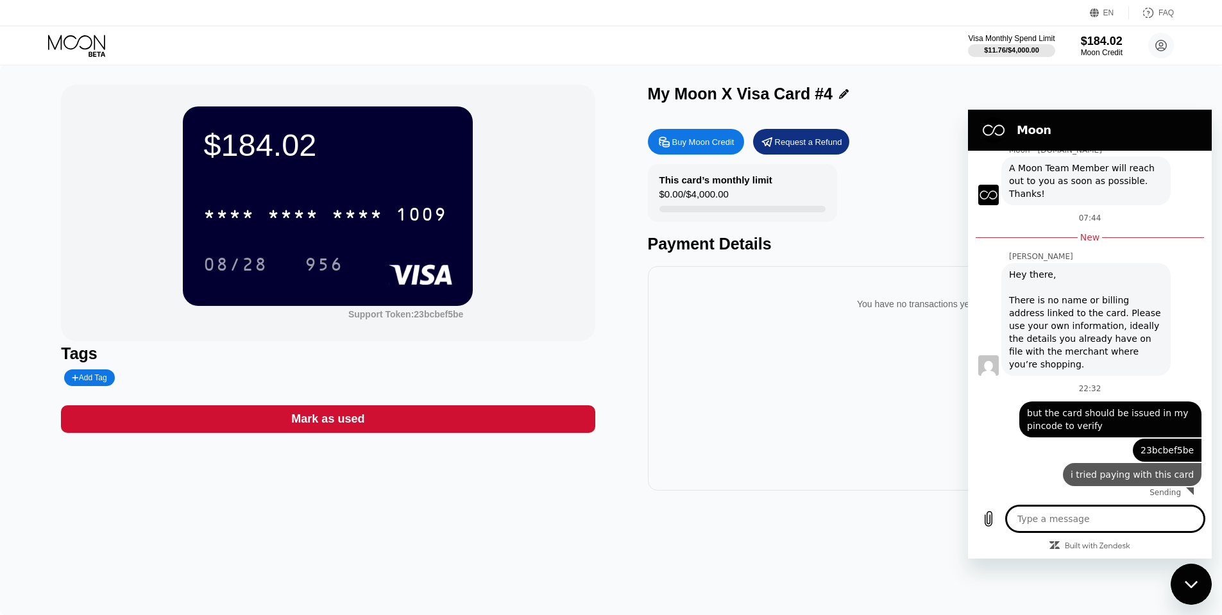
type textarea "x"
type textarea "b"
type textarea "x"
type textarea "bu"
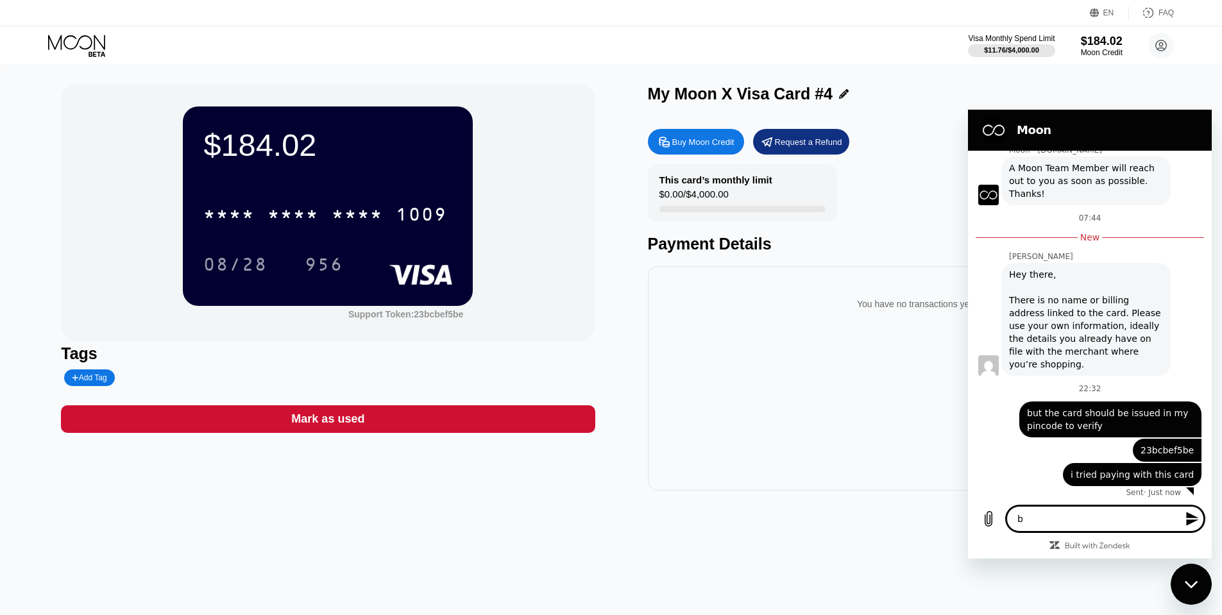
type textarea "x"
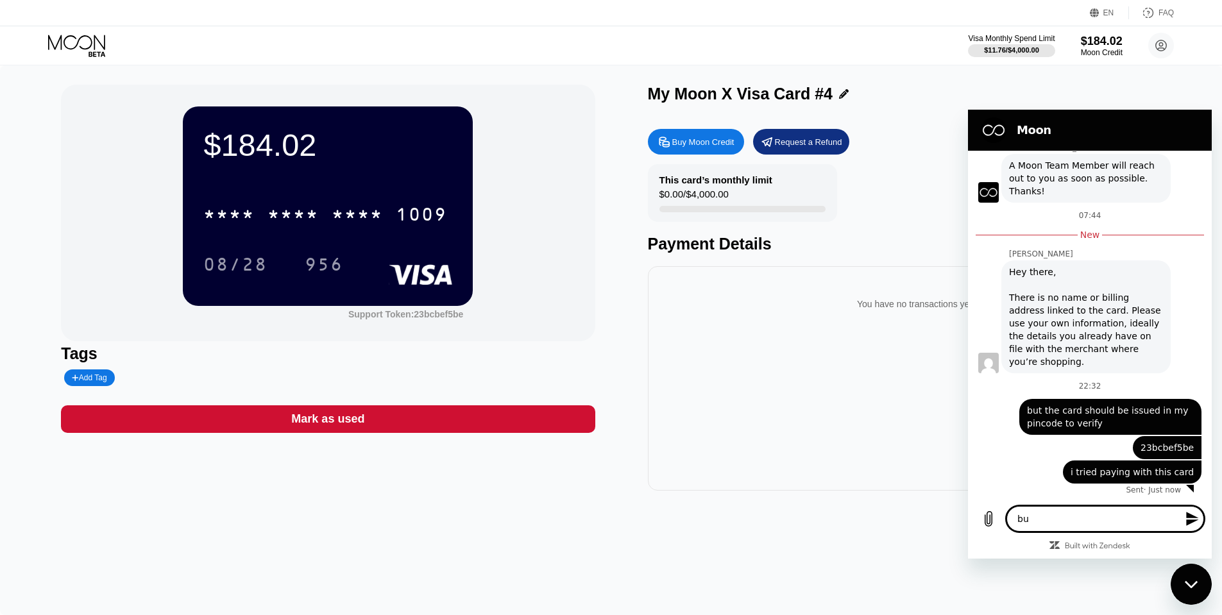
type textarea "but"
type textarea "x"
type textarea "but"
type textarea "x"
type textarea "but u"
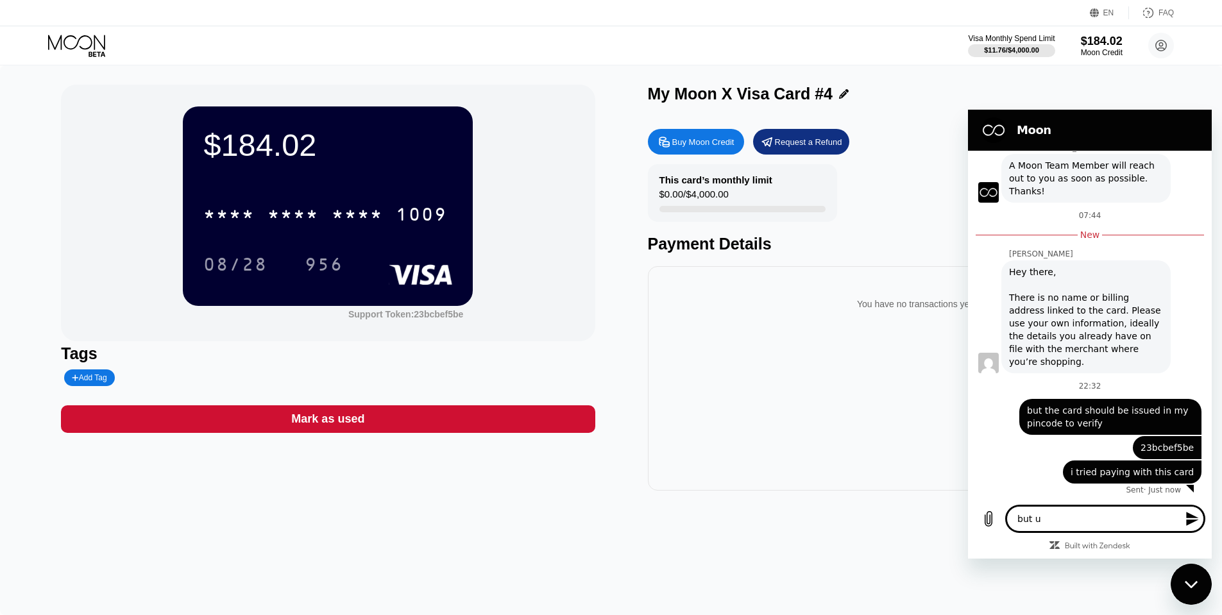
type textarea "x"
type textarea "but un"
type textarea "x"
type textarea "but una"
type textarea "x"
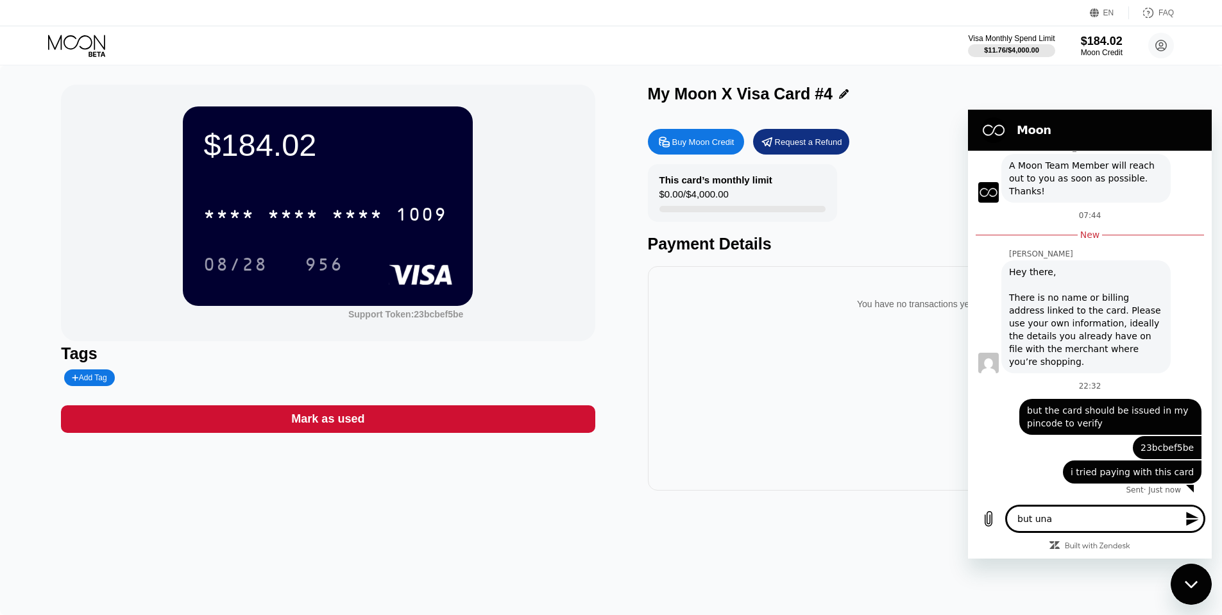
type textarea "but unab"
type textarea "x"
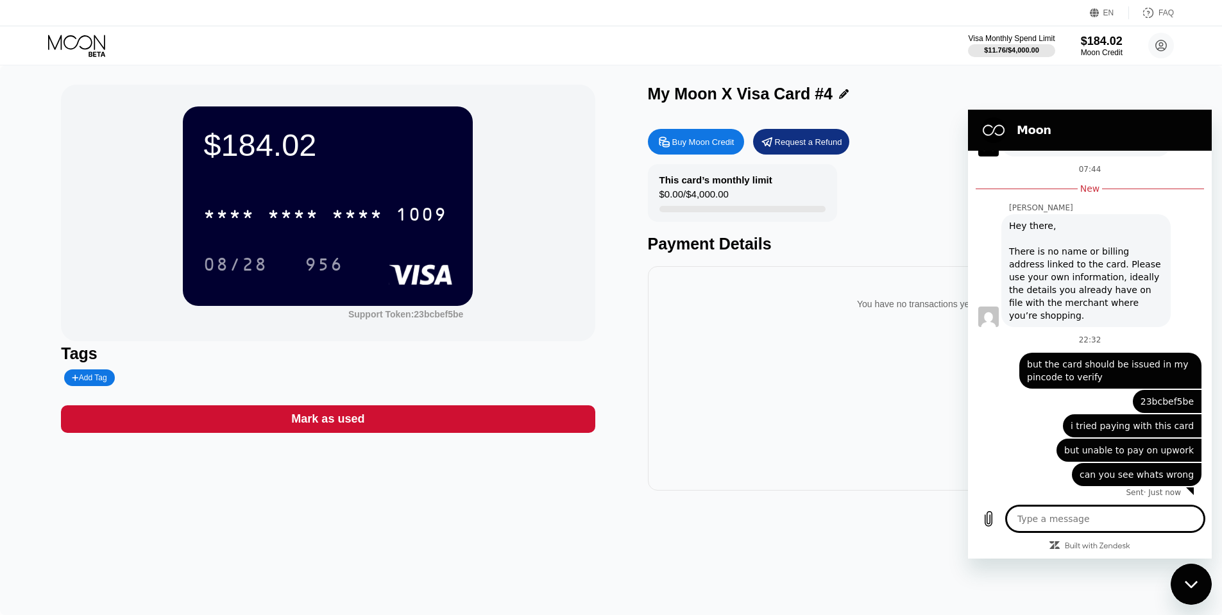
scroll to position [244, 0]
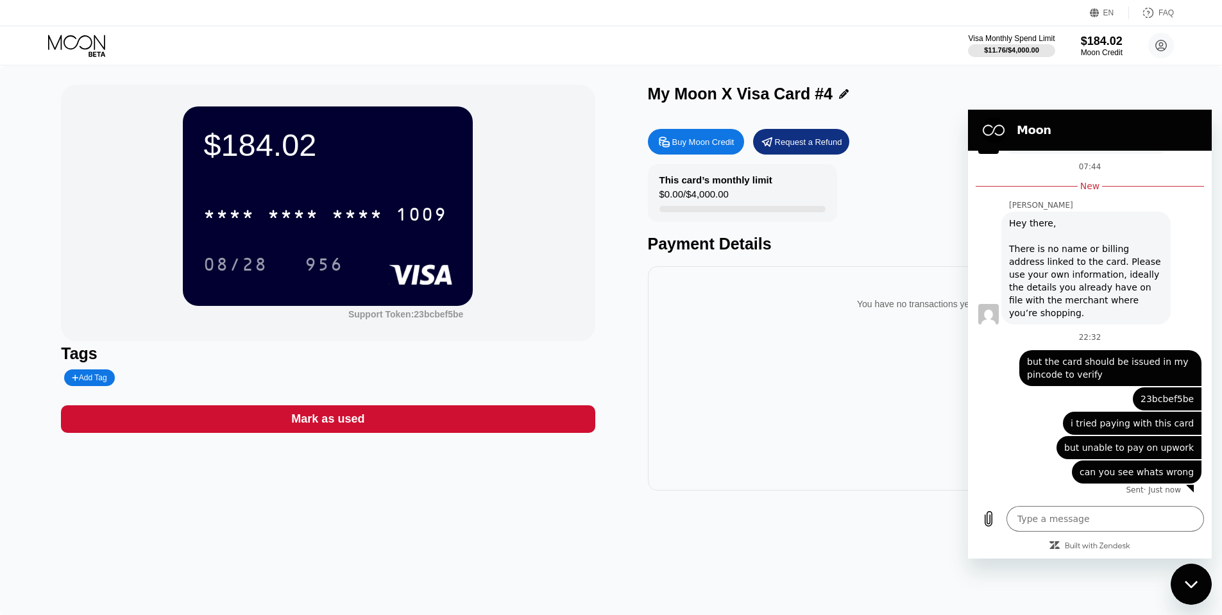
click at [930, 196] on div "This card’s monthly limit $0.00 / $4,000.00 Payment Details" at bounding box center [915, 208] width 534 height 89
